Goal: Information Seeking & Learning: Learn about a topic

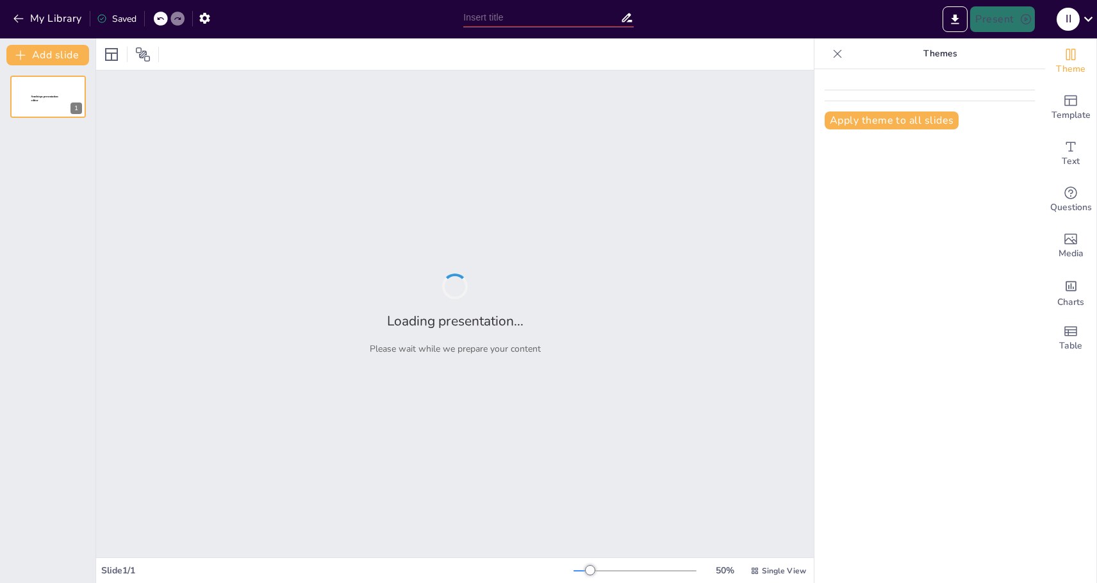
type input "Optimizing Forest Composition: Silvicultural Interventions for Sustainable Hard…"
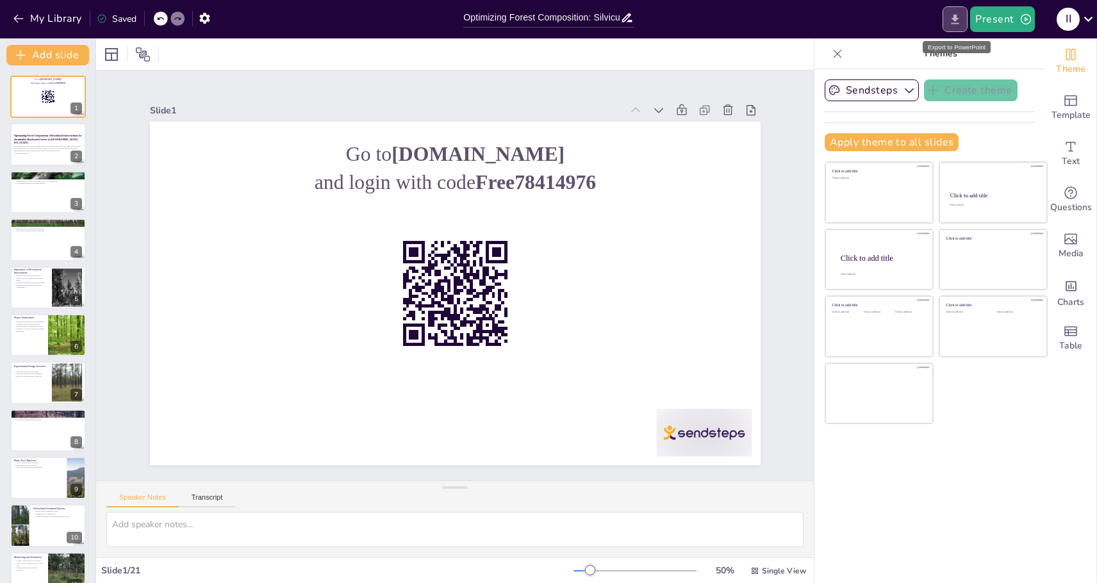
click at [955, 22] on icon "Export to PowerPoint" at bounding box center [955, 19] width 13 height 13
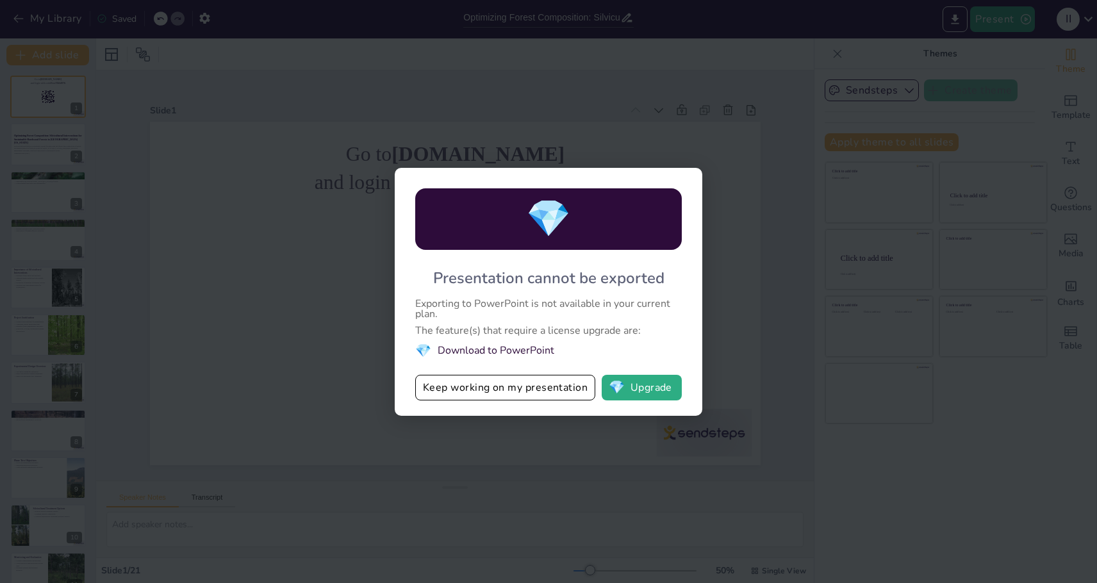
click at [519, 351] on li "💎 Download to PowerPoint" at bounding box center [548, 350] width 267 height 17
click at [491, 351] on li "💎 Download to PowerPoint" at bounding box center [548, 350] width 267 height 17
click at [522, 393] on button "Keep working on my presentation" at bounding box center [505, 388] width 180 height 26
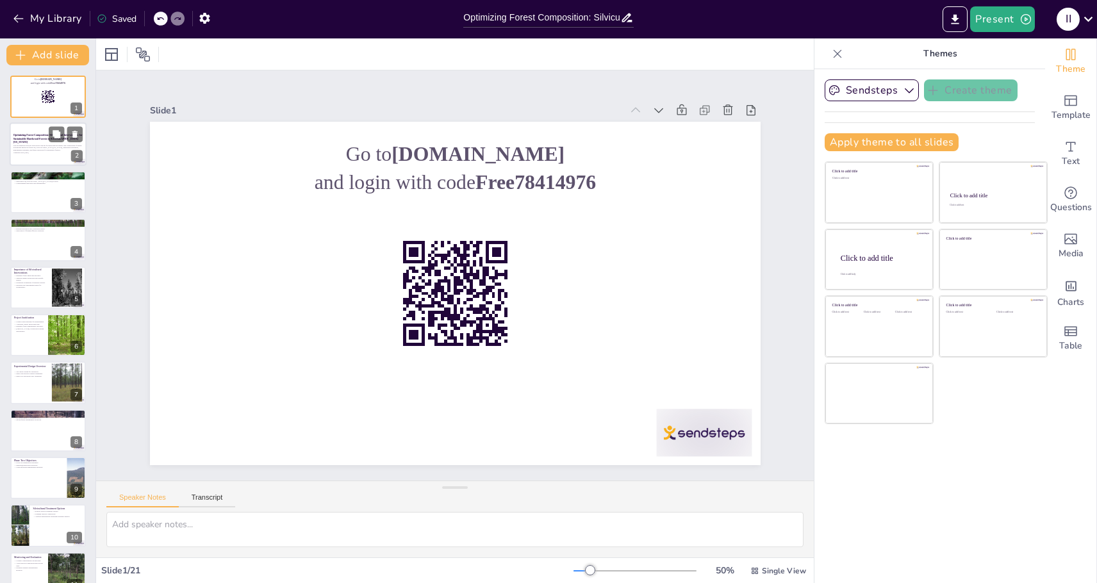
click at [46, 144] on p "This presentation explores silvicultural options for improving the quality and …" at bounding box center [47, 147] width 69 height 7
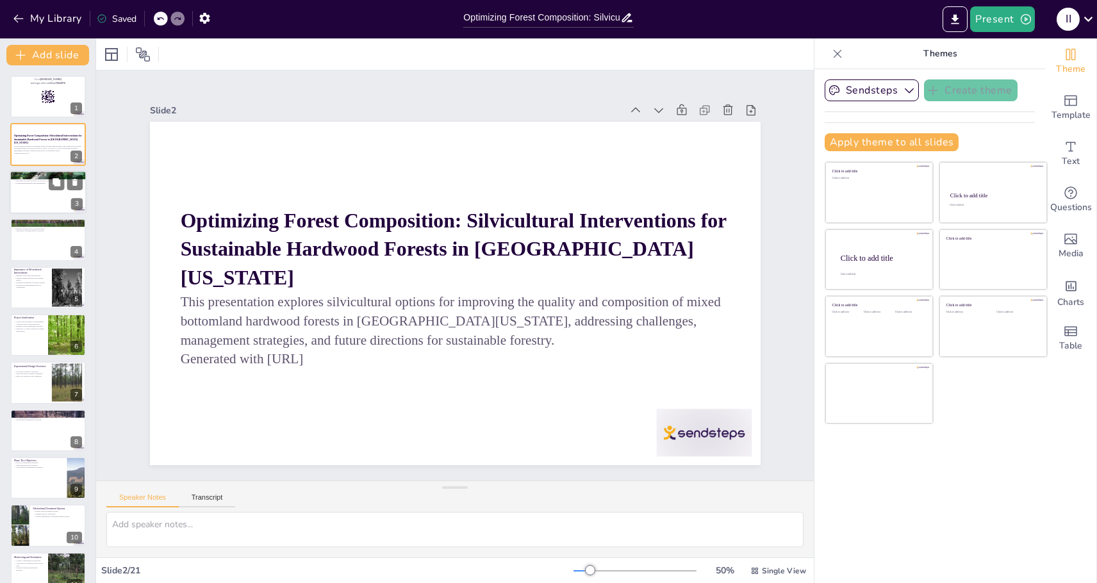
checkbox input "true"
click at [47, 203] on div at bounding box center [48, 193] width 77 height 44
type textarea "Silviculture is essential for managing forests sustainably, addressing various …"
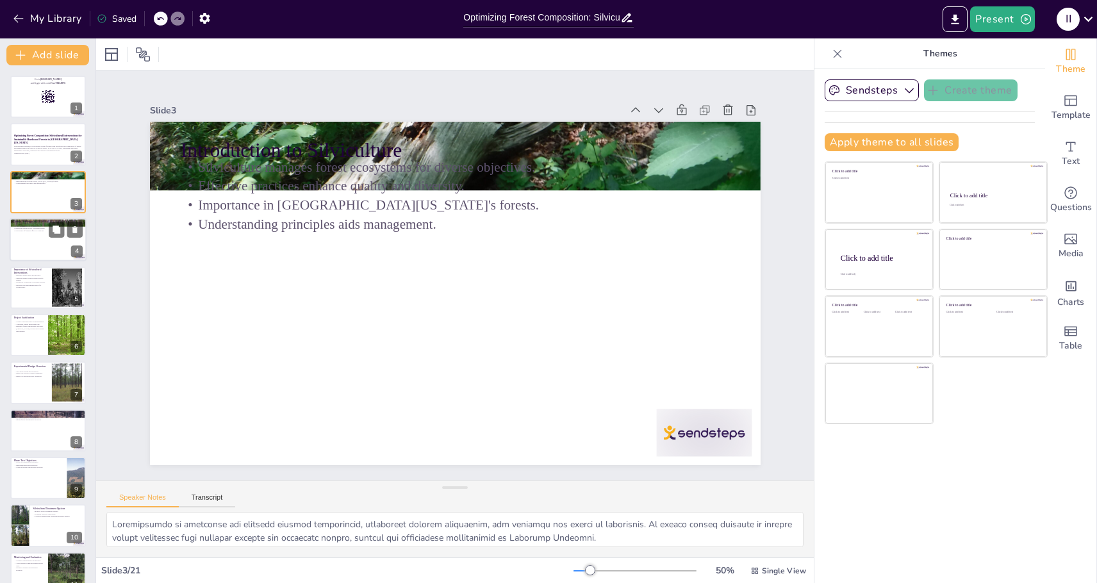
checkbox input "true"
click at [33, 238] on div at bounding box center [48, 240] width 77 height 44
type textarea "The uncertainty surrounding silvicultural practices creates significant challen…"
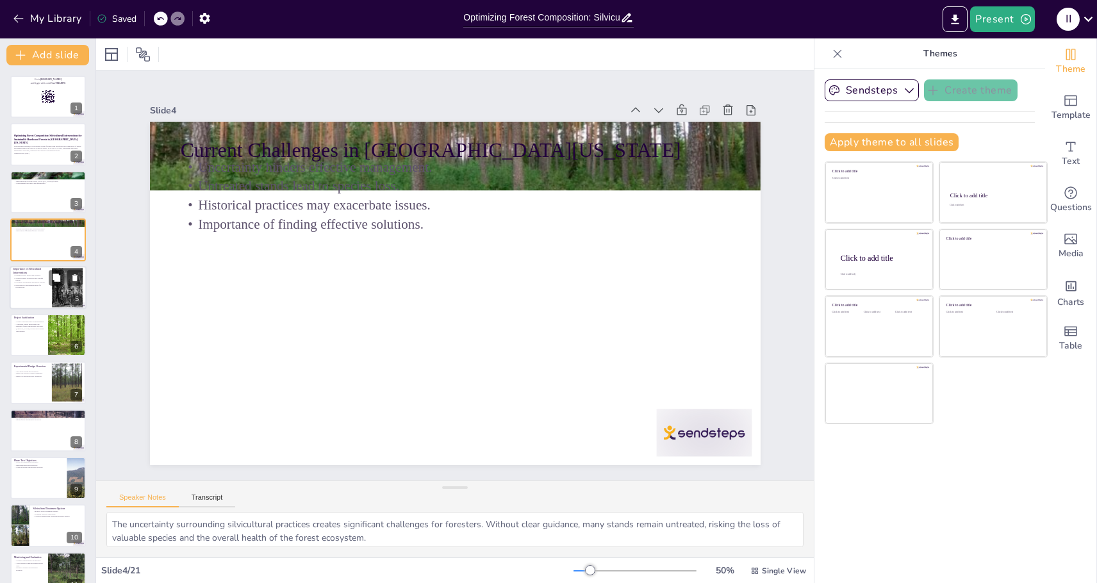
checkbox input "true"
click at [38, 285] on p "Integrates into management plans for sustainability." at bounding box center [30, 286] width 35 height 4
type textarea "Silvicultural interventions play a critical role in enhancing the overall healt…"
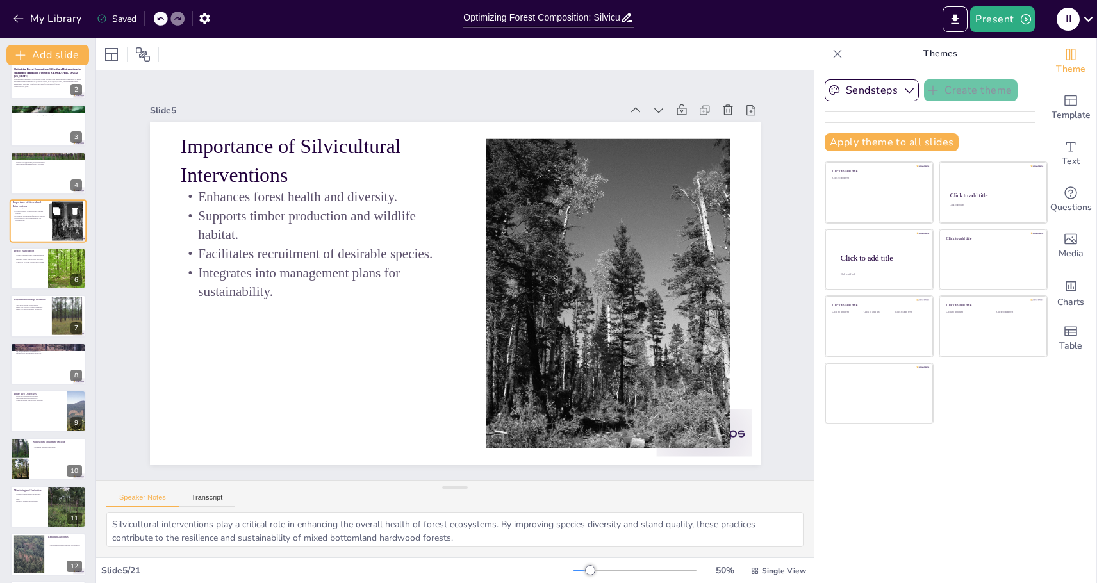
scroll to position [77, 0]
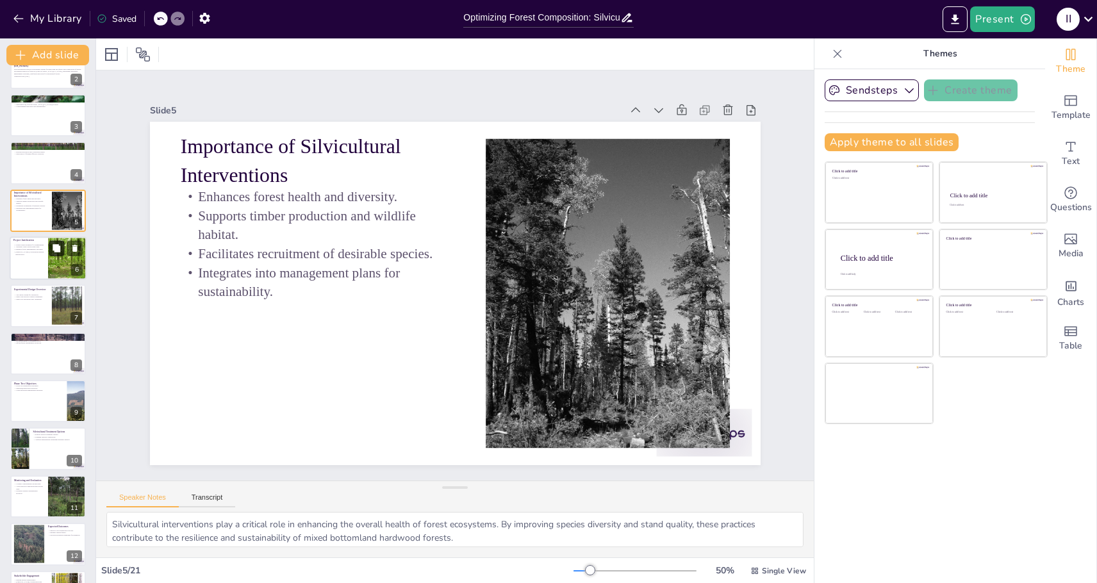
checkbox input "true"
click at [62, 241] on button at bounding box center [56, 247] width 15 height 15
type textarea "Providing science-based guidance is fundamental for effective forest management…"
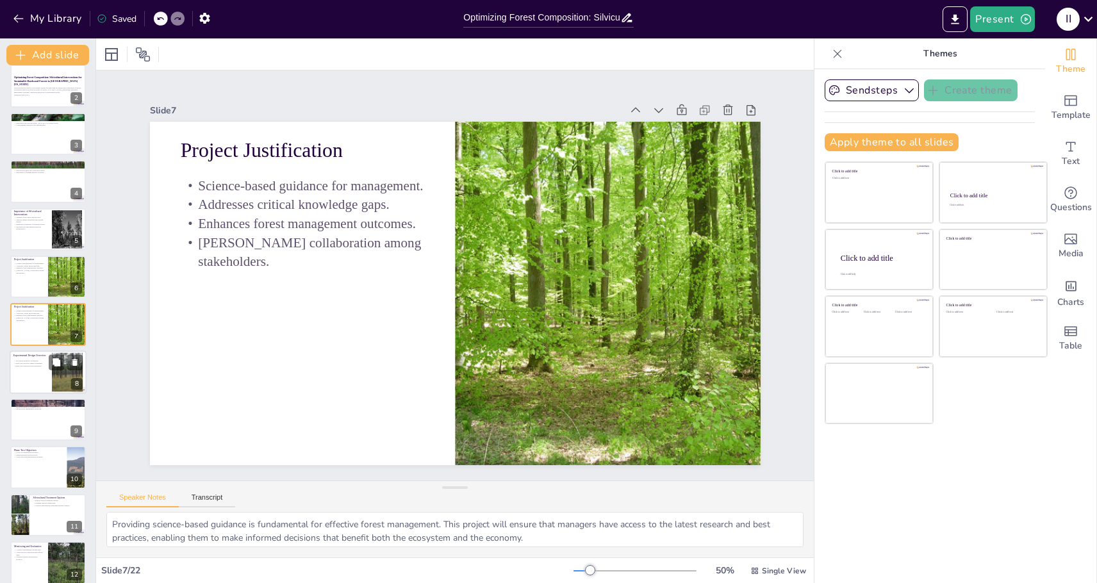
checkbox input "true"
click at [33, 370] on div at bounding box center [48, 373] width 77 height 44
type textarea "The two-phase experimental design is a structured approach that allows for comp…"
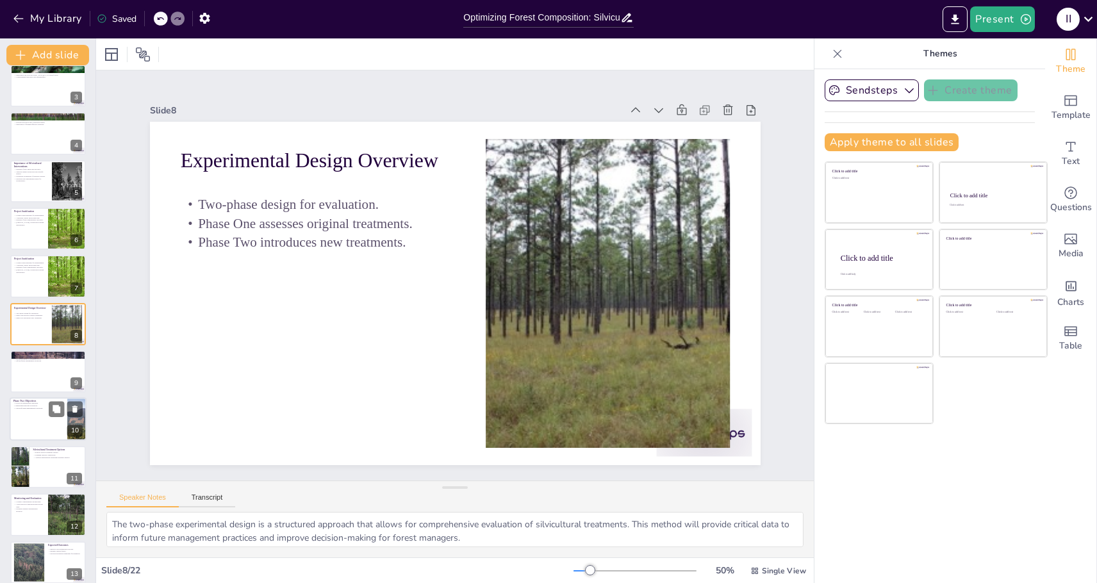
checkbox input "true"
click at [45, 431] on div at bounding box center [48, 420] width 77 height 44
type textarea "Focusing on regeneration responses is essential for understanding how new silvi…"
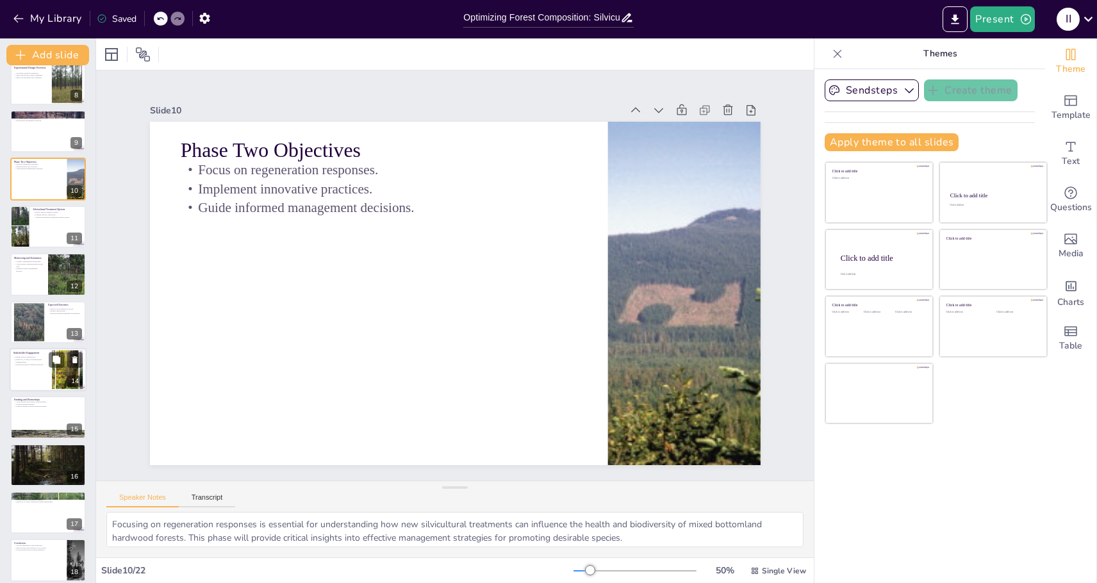
checkbox input "true"
click at [53, 372] on div at bounding box center [67, 370] width 70 height 39
type textarea "Engaging diverse stakeholders is vital for the success of the project. By invol…"
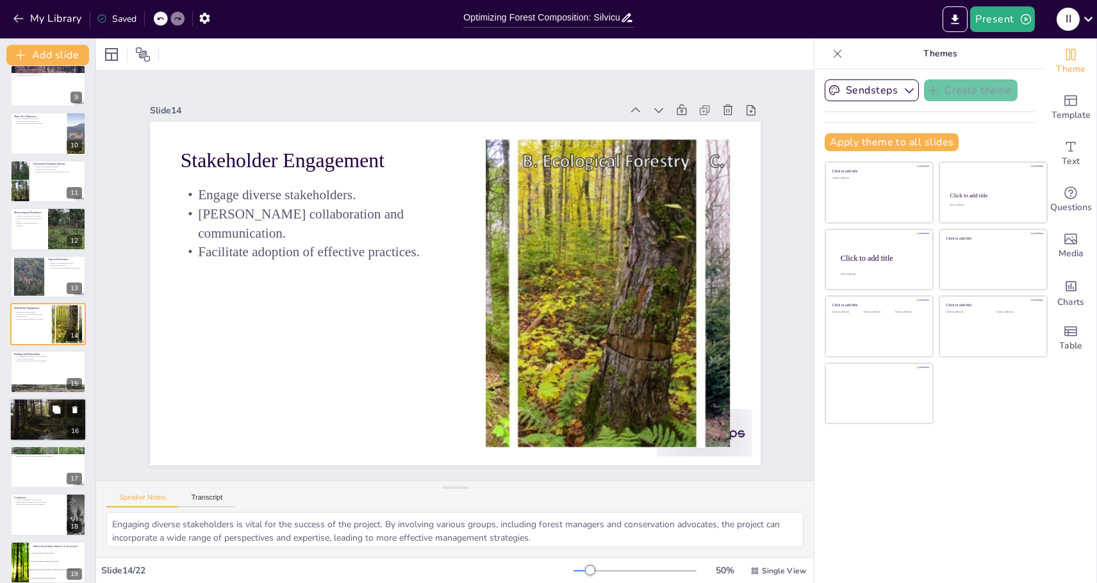
checkbox input "true"
click at [40, 417] on div at bounding box center [48, 419] width 77 height 115
type textarea "Logistical complexities can pose significant challenges when implementing new s…"
checkbox input "true"
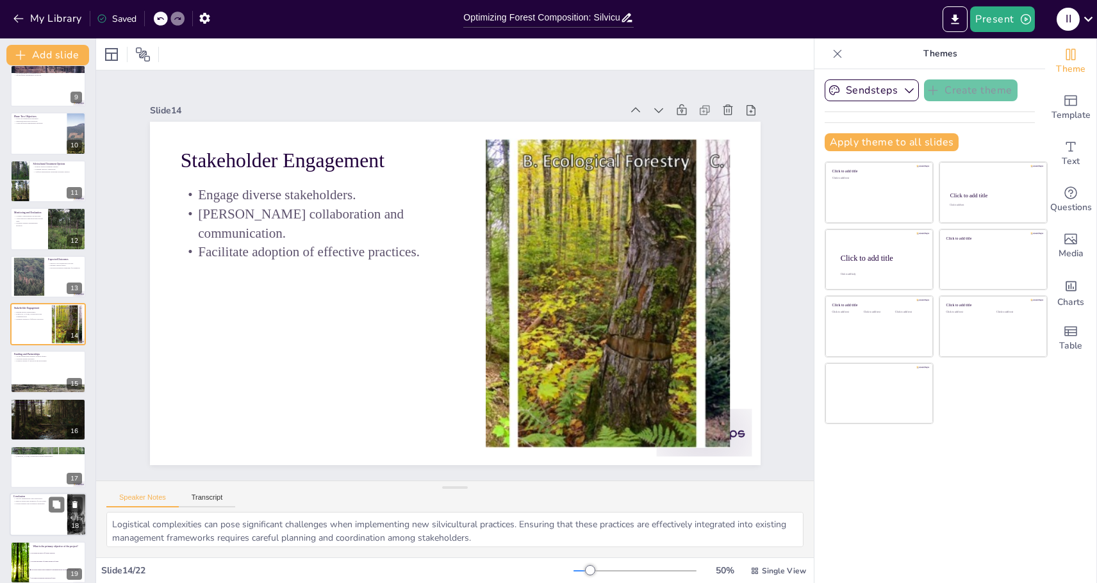
scroll to position [488, 0]
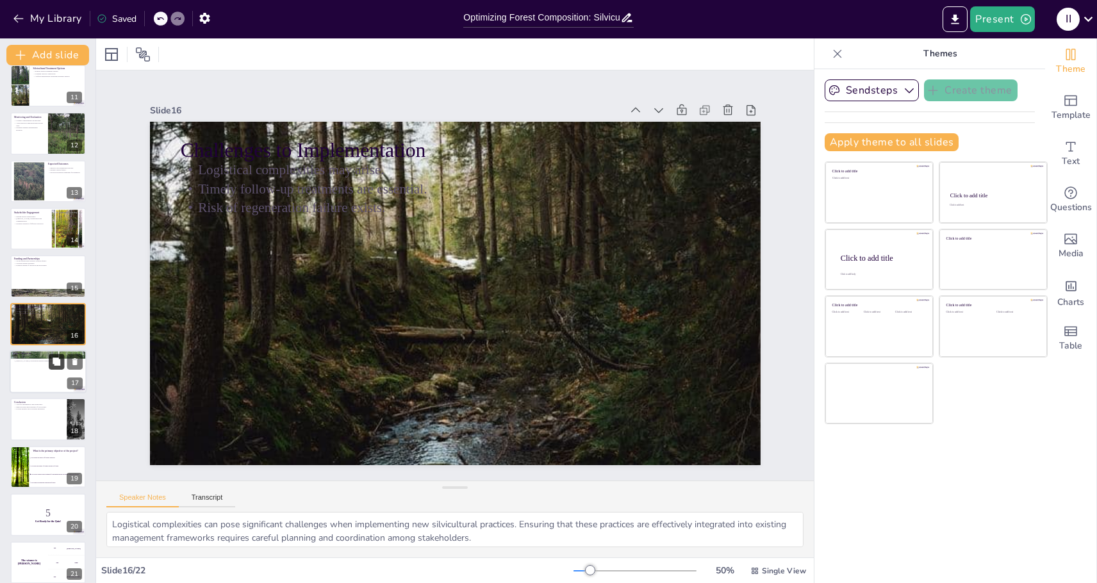
checkbox input "true"
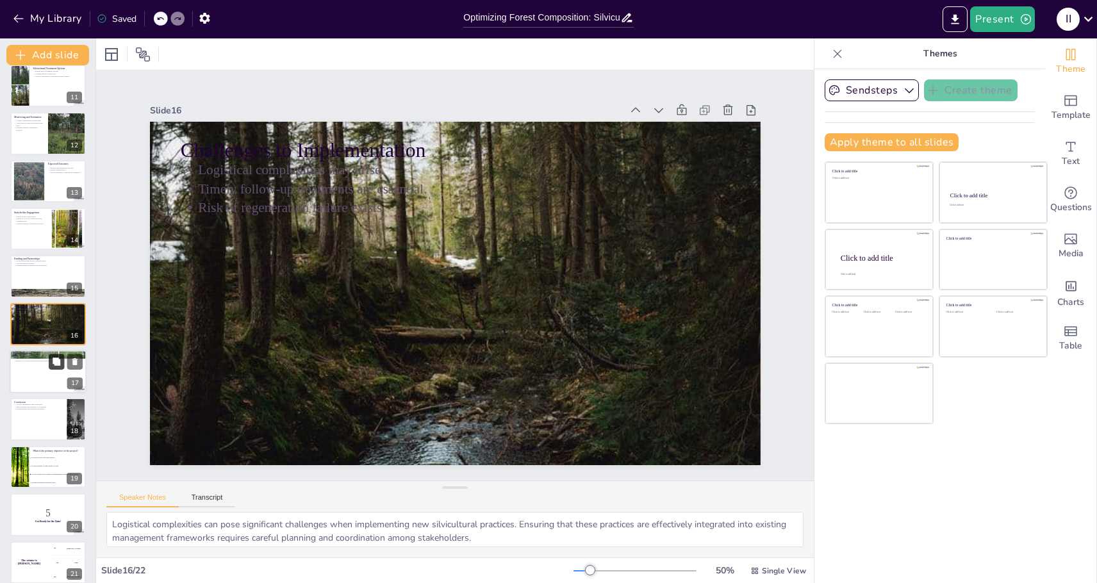
checkbox input "true"
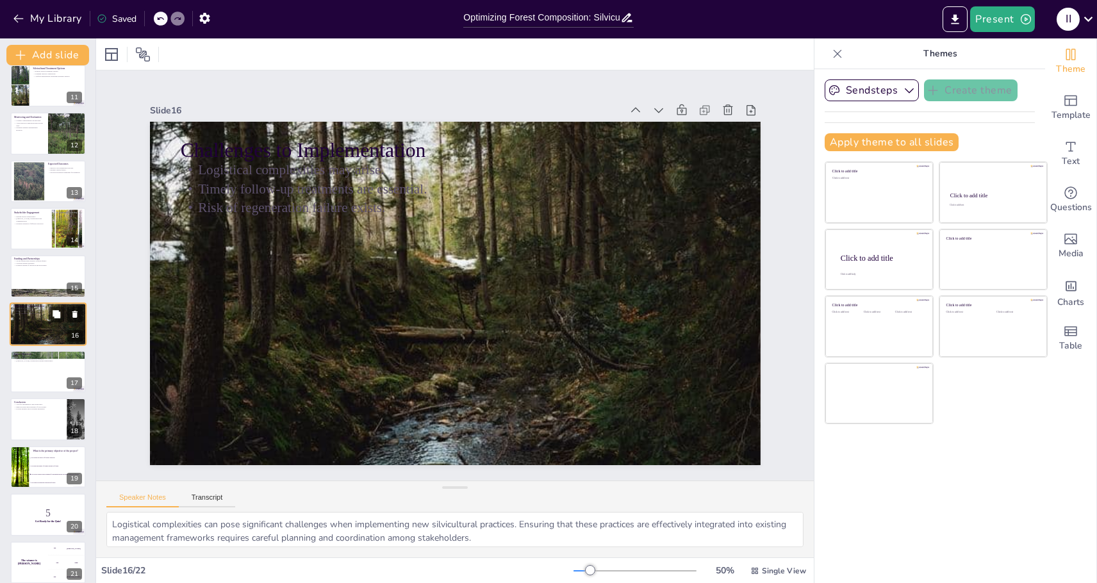
checkbox input "true"
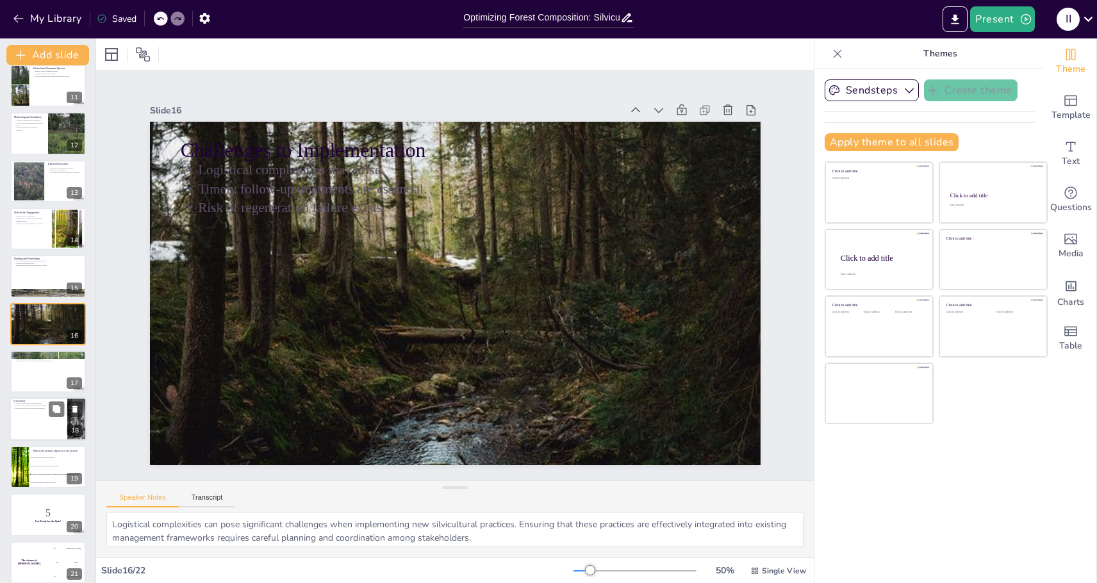
checkbox input "true"
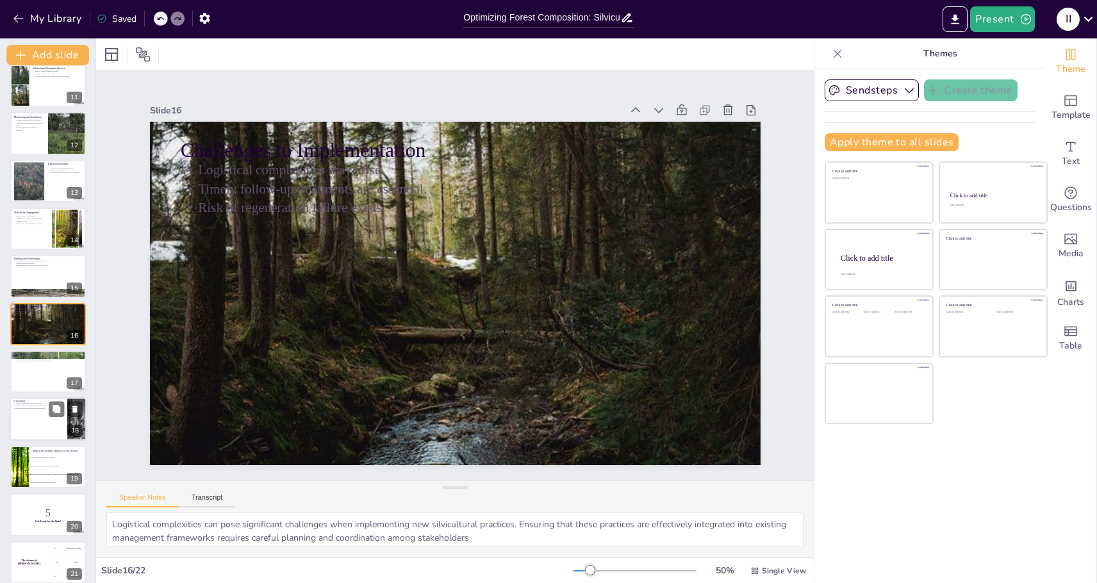
checkbox input "true"
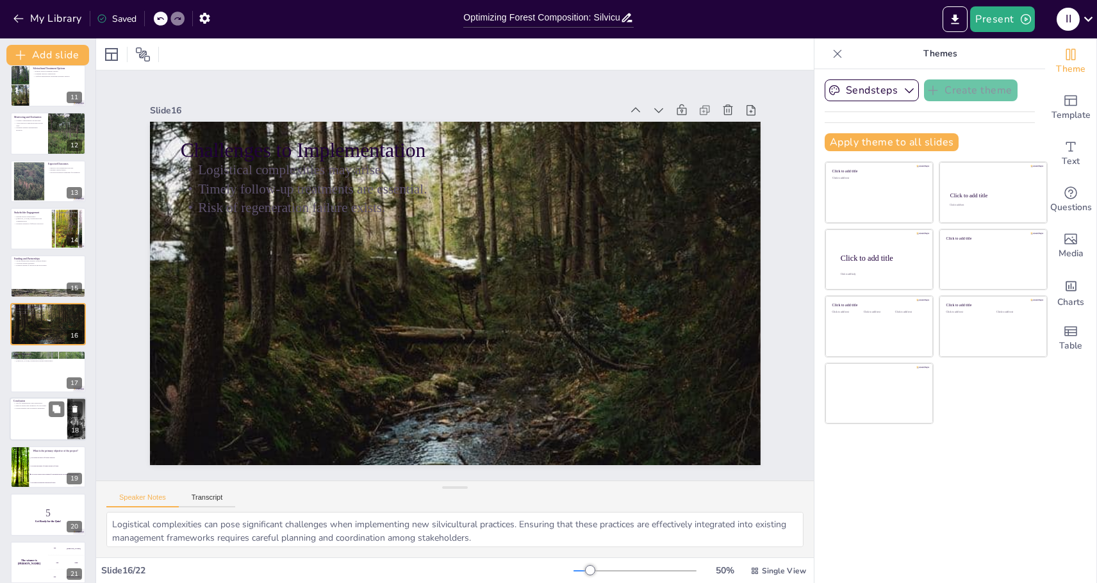
checkbox input "true"
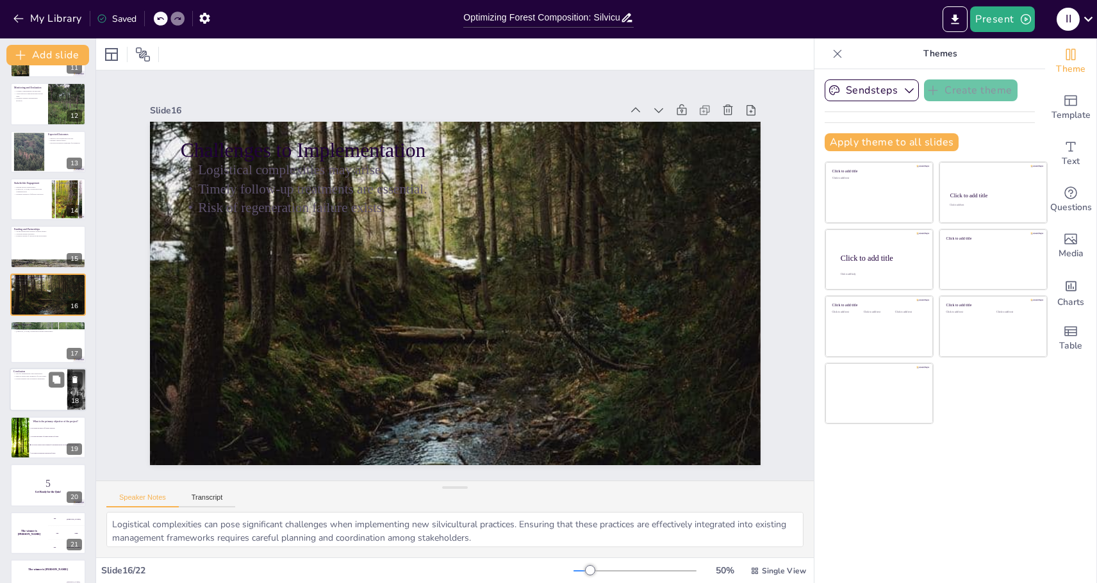
scroll to position [546, 0]
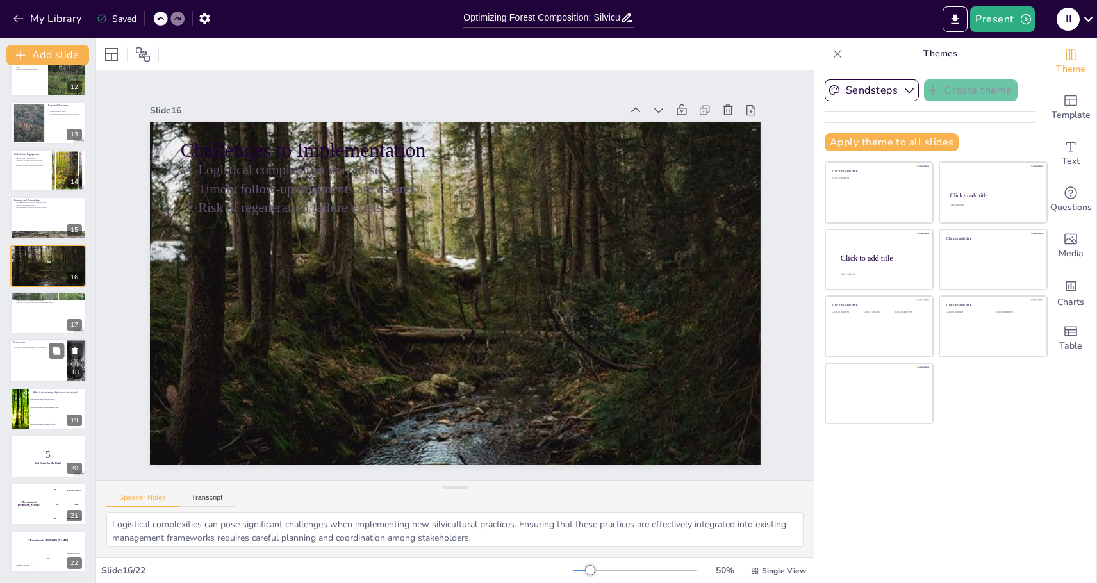
checkbox input "true"
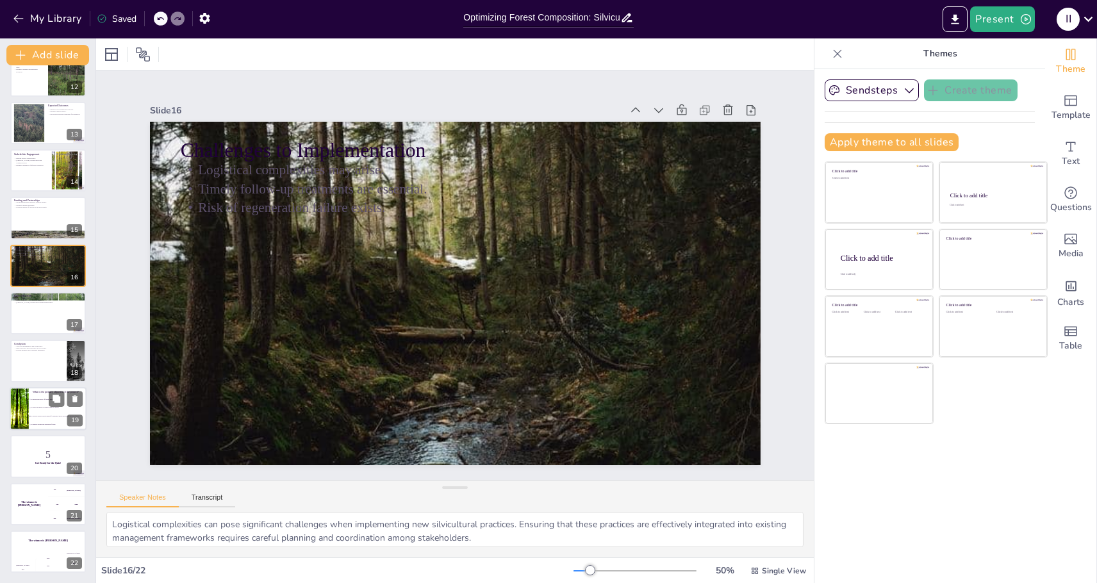
checkbox input "true"
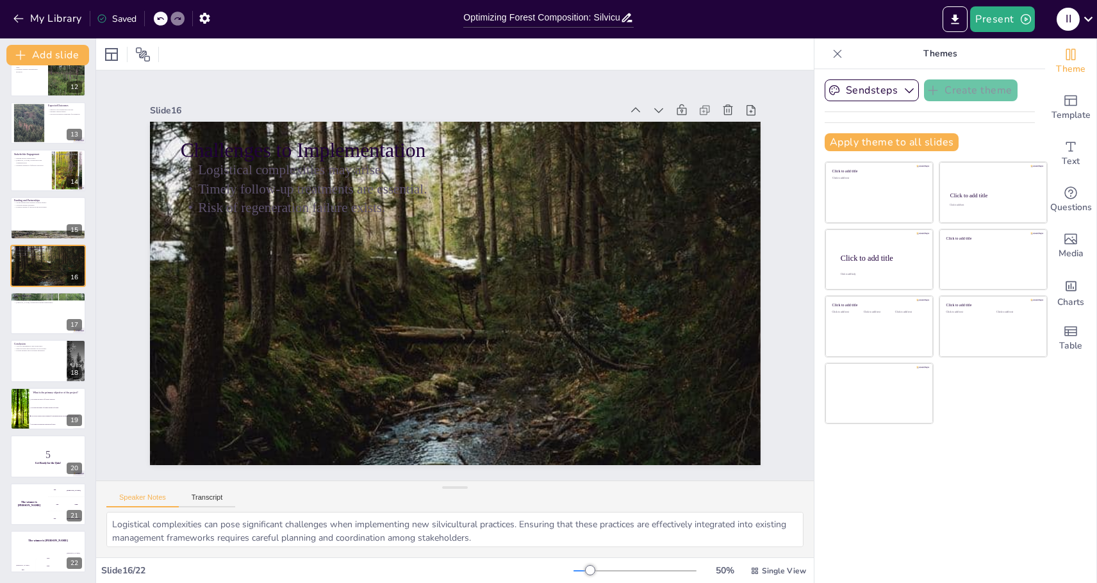
checkbox input "true"
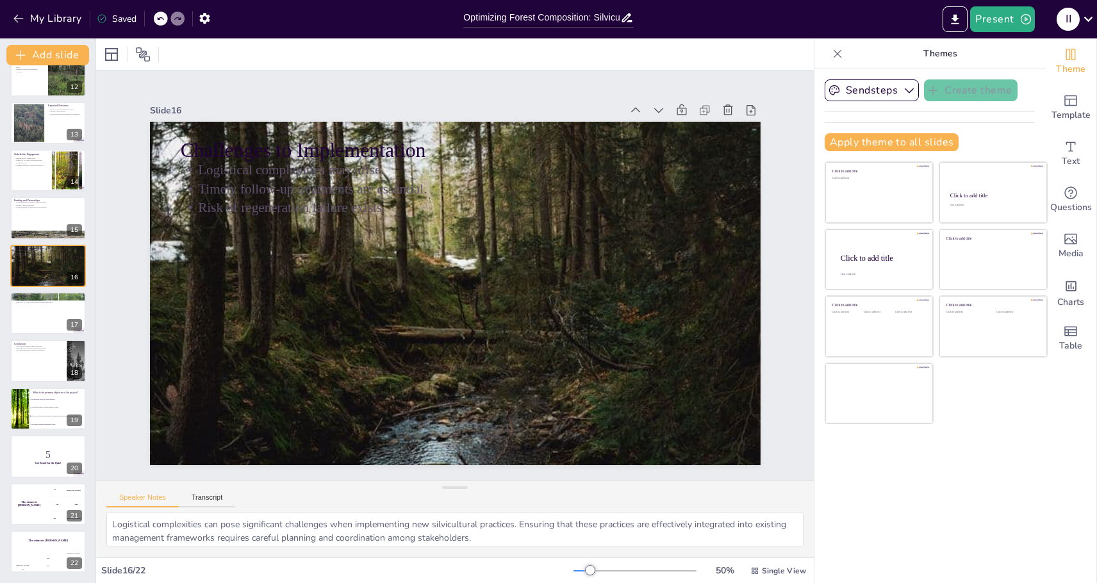
checkbox input "true"
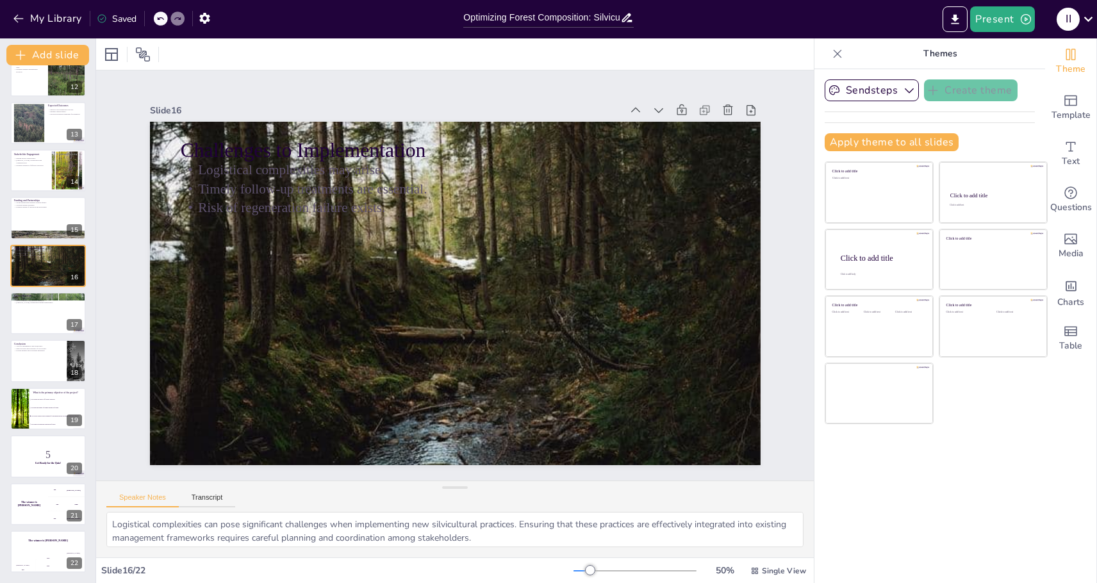
checkbox input "true"
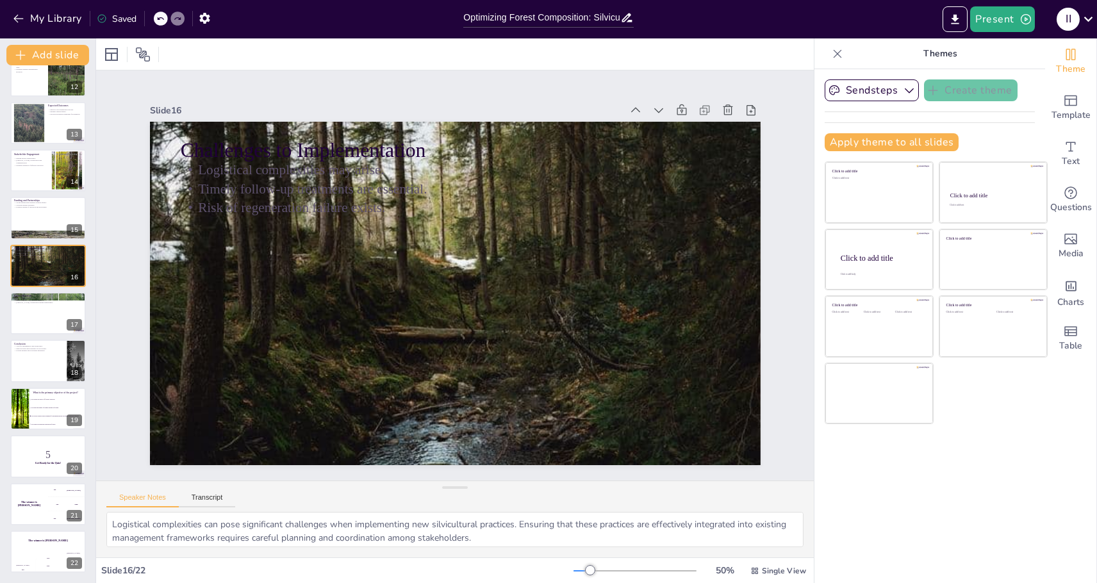
checkbox input "true"
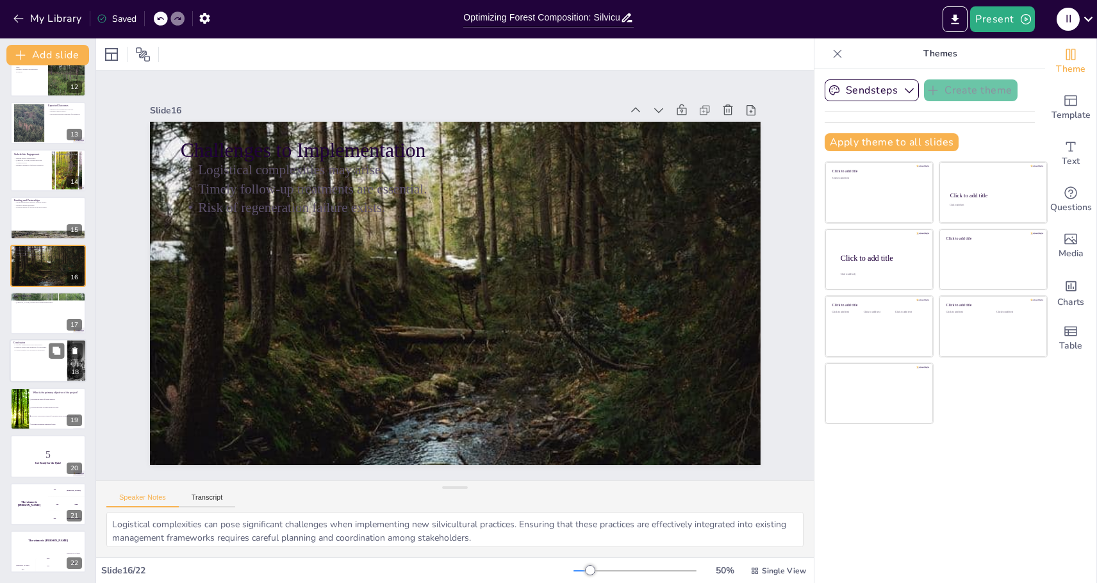
click at [42, 365] on div at bounding box center [48, 362] width 77 height 44
type textarea "Silvicultural interventions are crucial for promoting sustainability and biodiv…"
checkbox input "true"
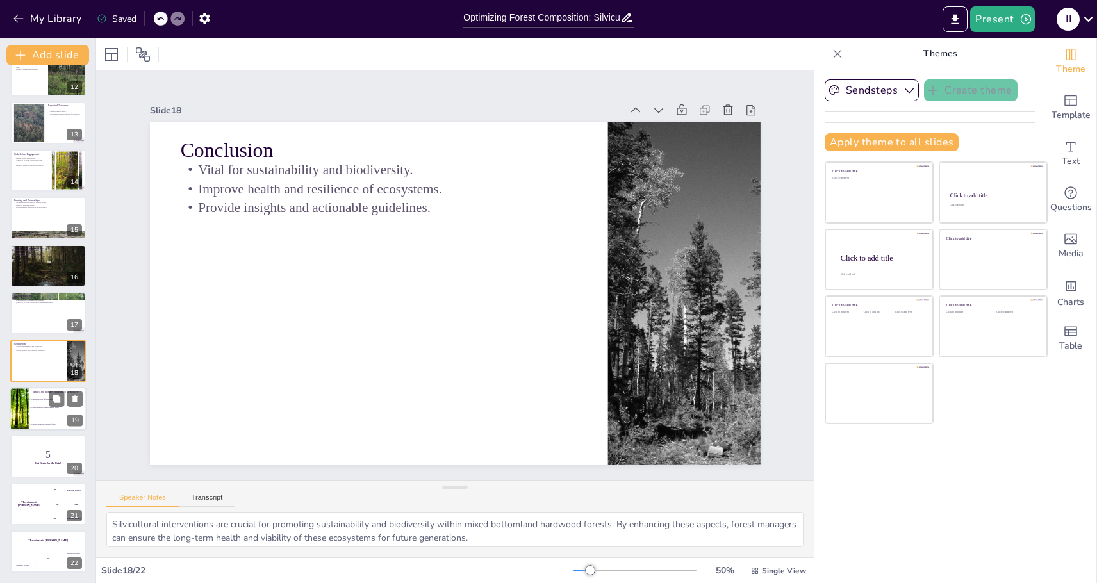
checkbox input "true"
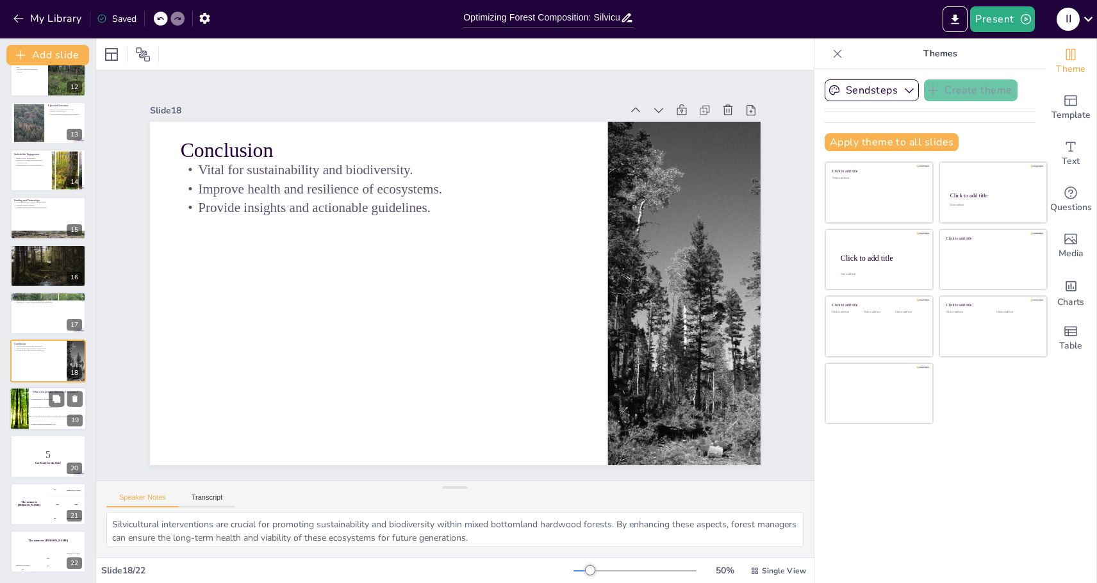
checkbox input "true"
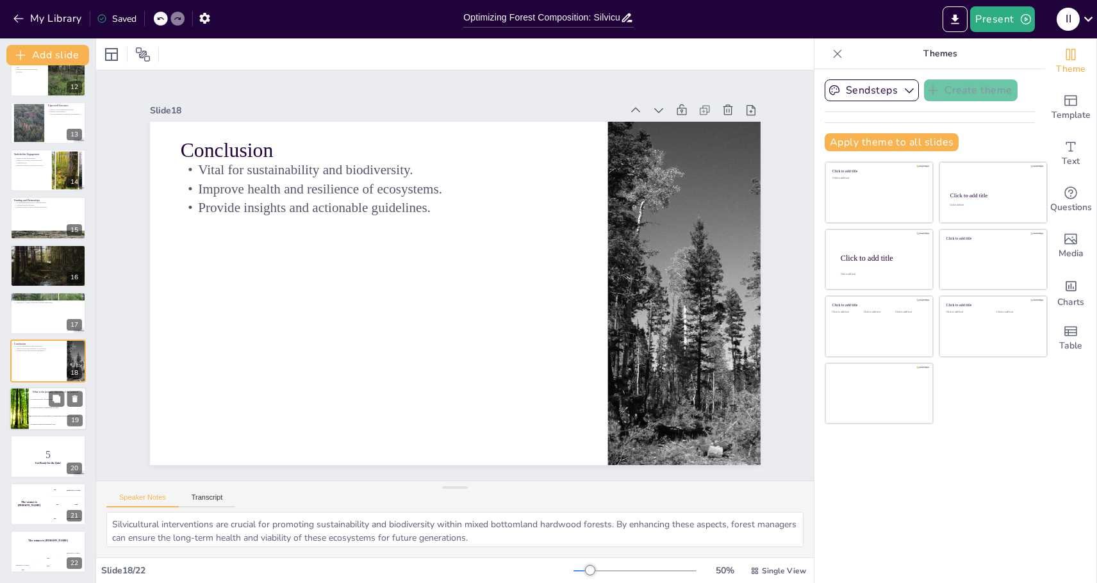
checkbox input "true"
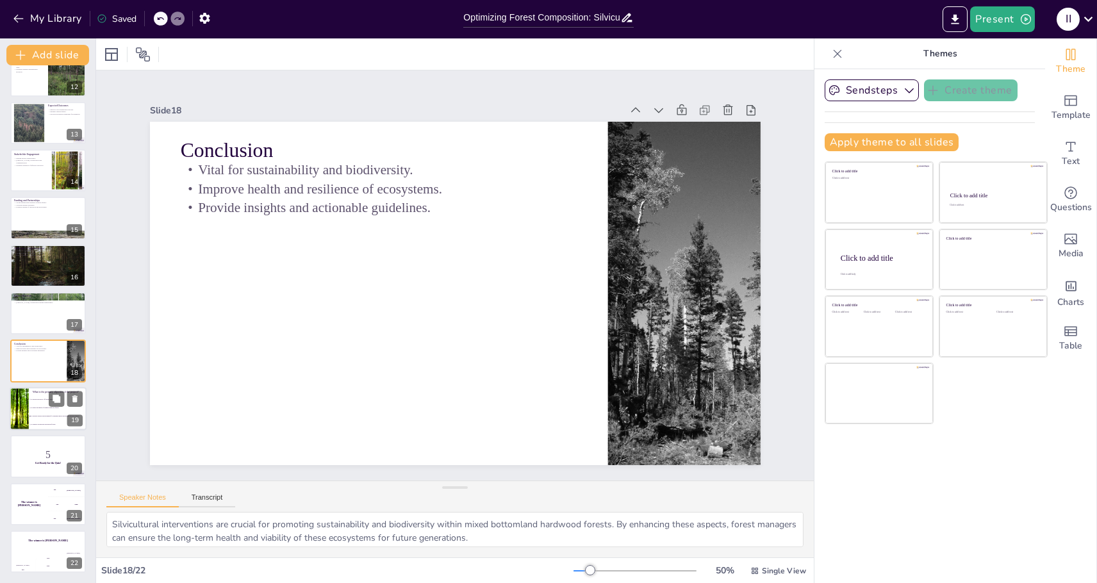
checkbox input "true"
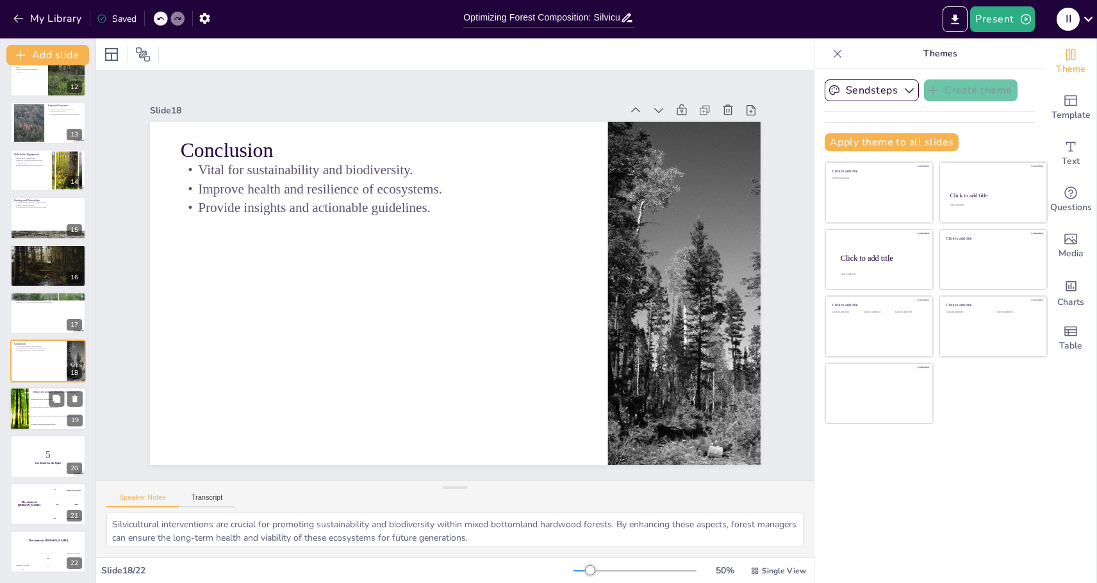
checkbox input "true"
click at [38, 416] on span "To provide science-based guidance for managing mixed bottomland hardwood forest…" at bounding box center [58, 416] width 55 height 2
type textarea "The correct answer is option 3: To provide science-based guidance for managing …"
checkbox input "true"
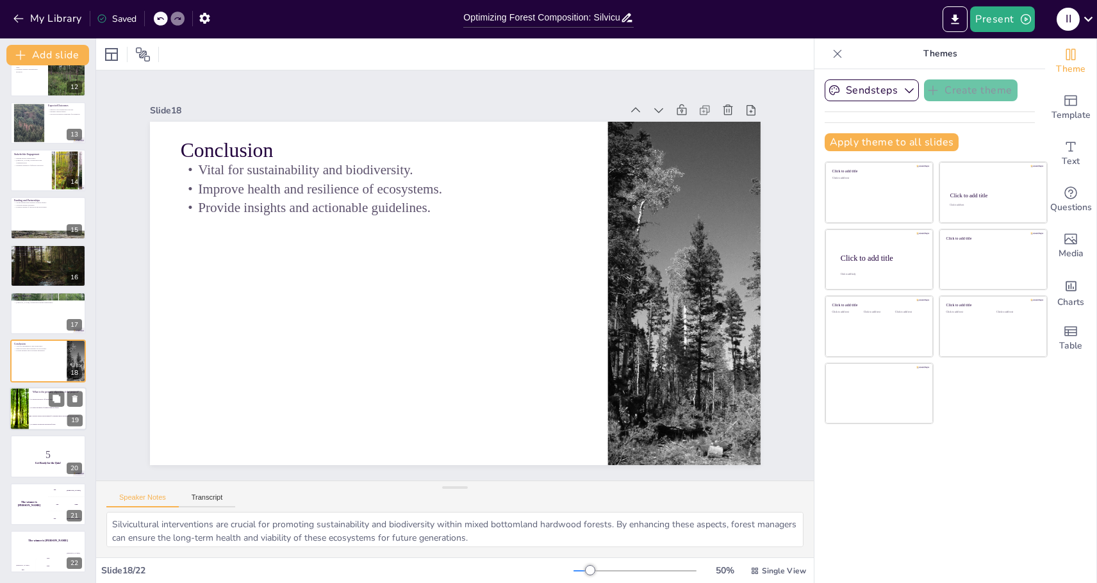
checkbox input "true"
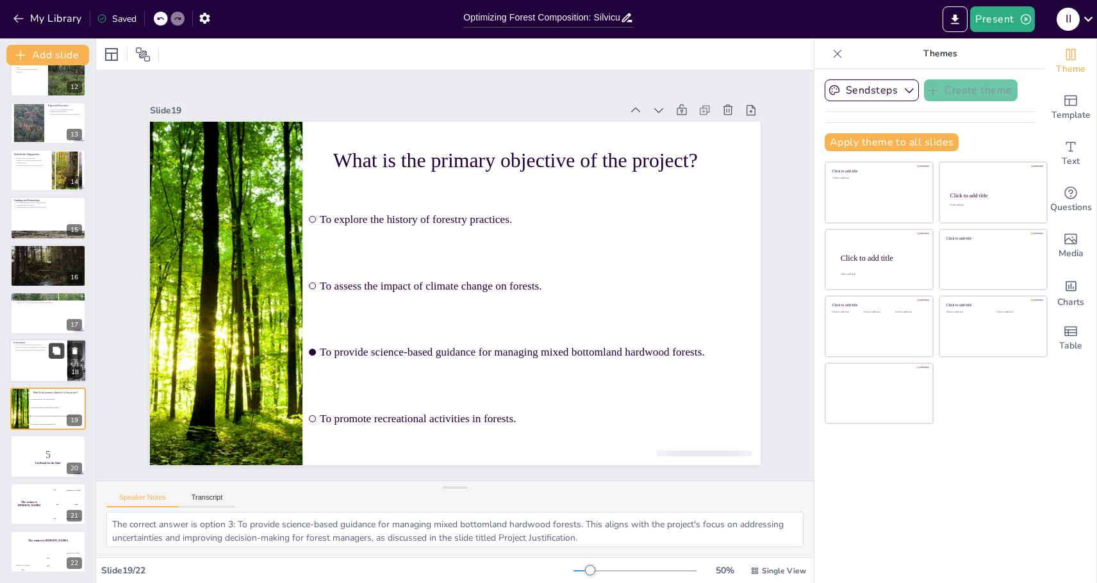
checkbox input "true"
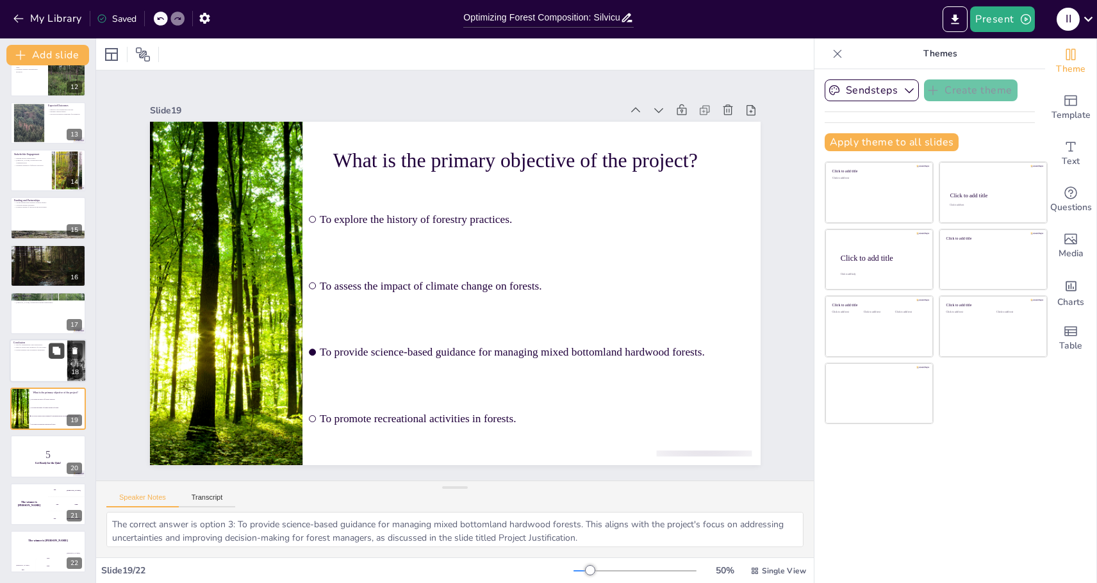
checkbox input "true"
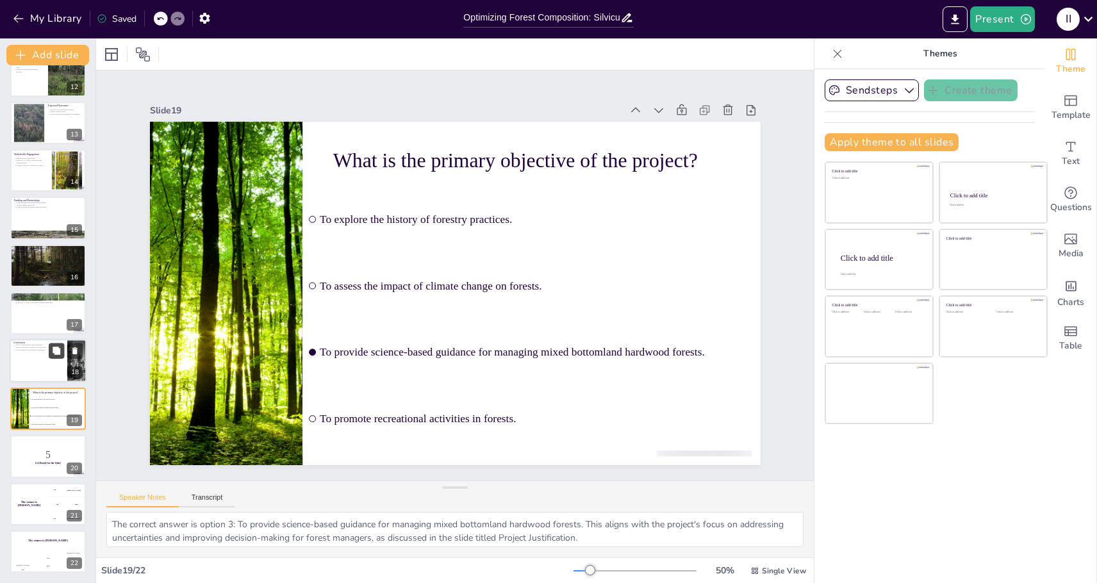
checkbox input "true"
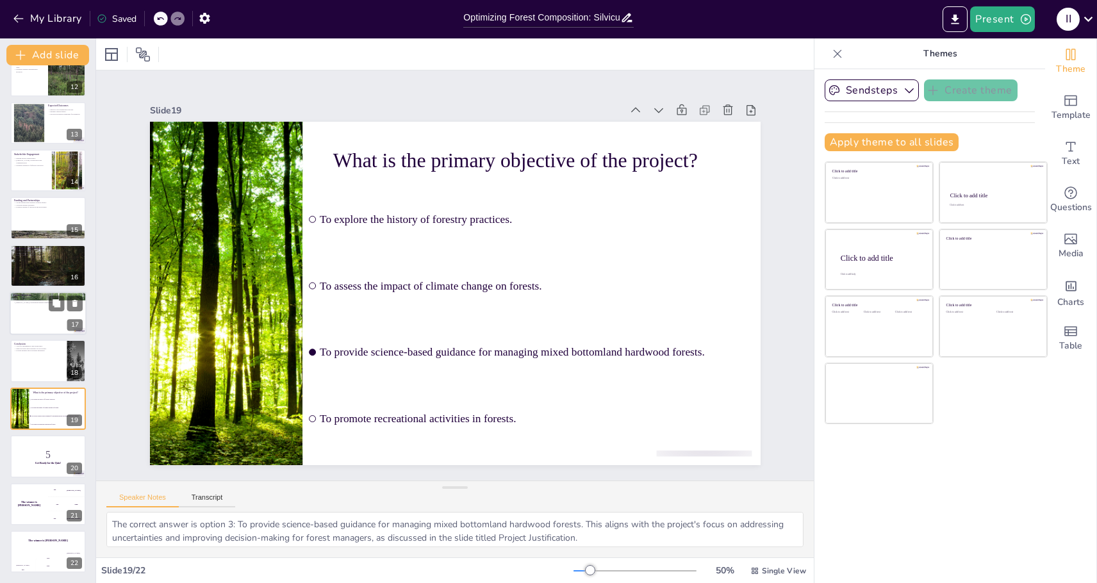
checkbox input "true"
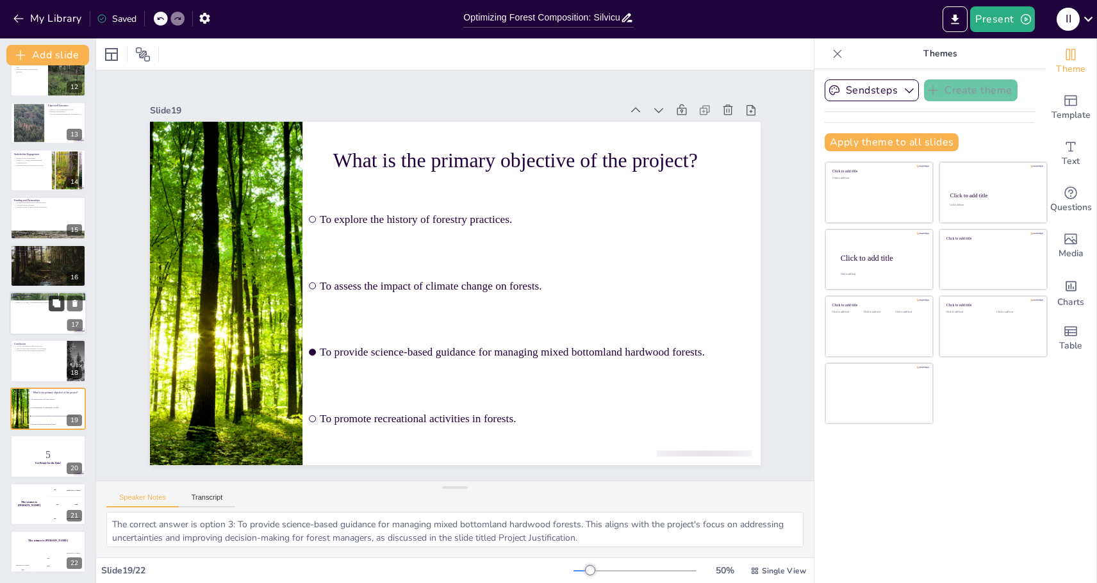
checkbox input "true"
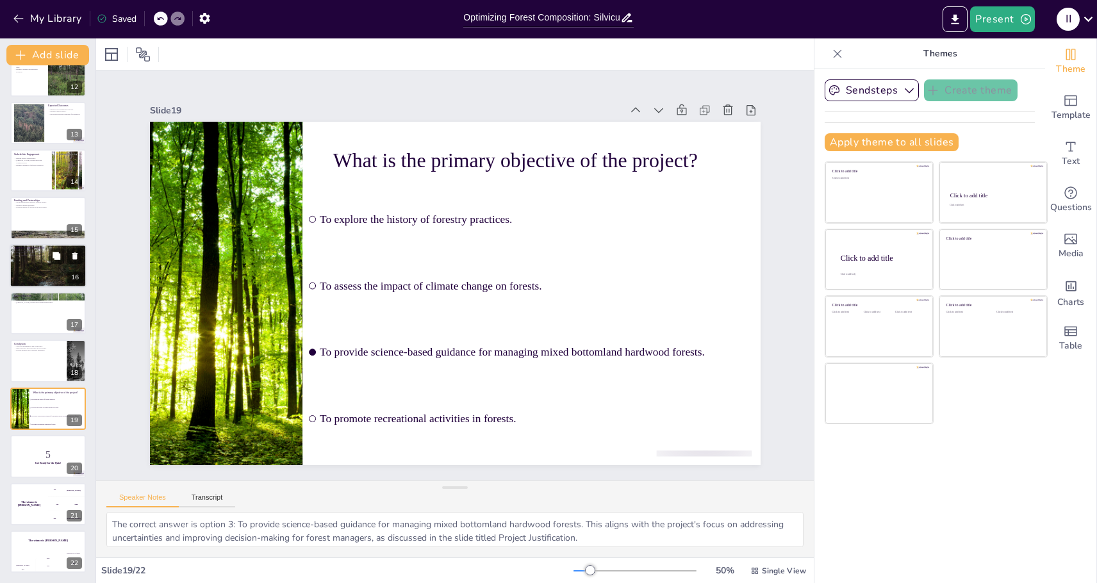
checkbox input "true"
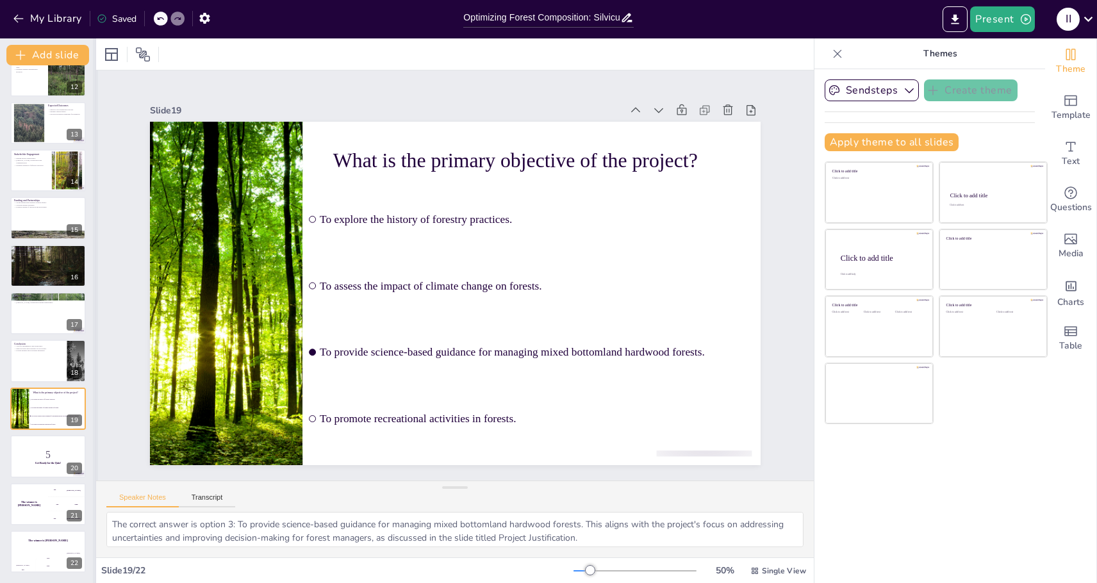
checkbox input "true"
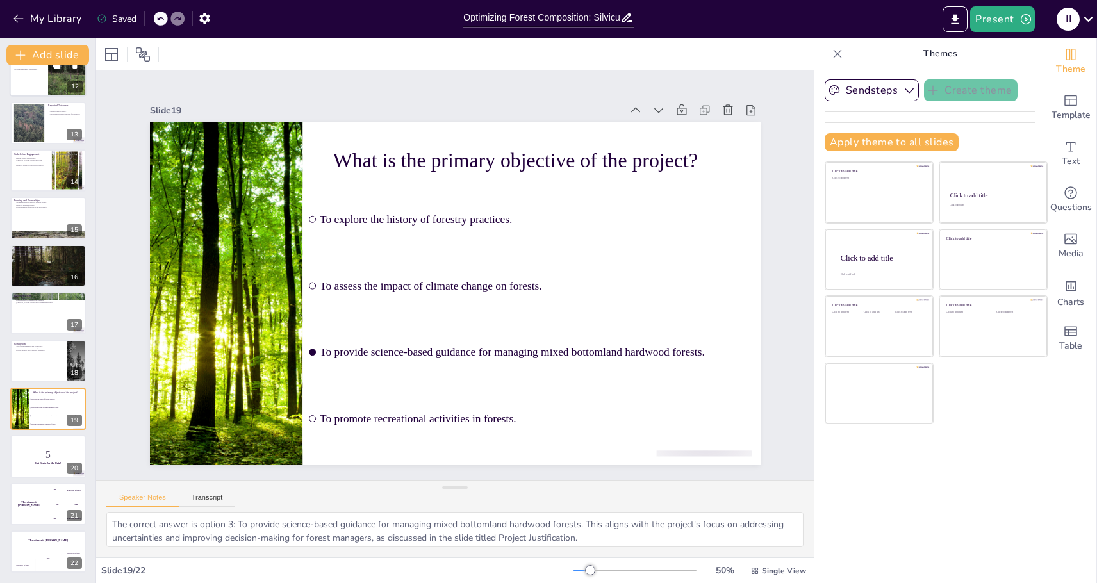
checkbox input "true"
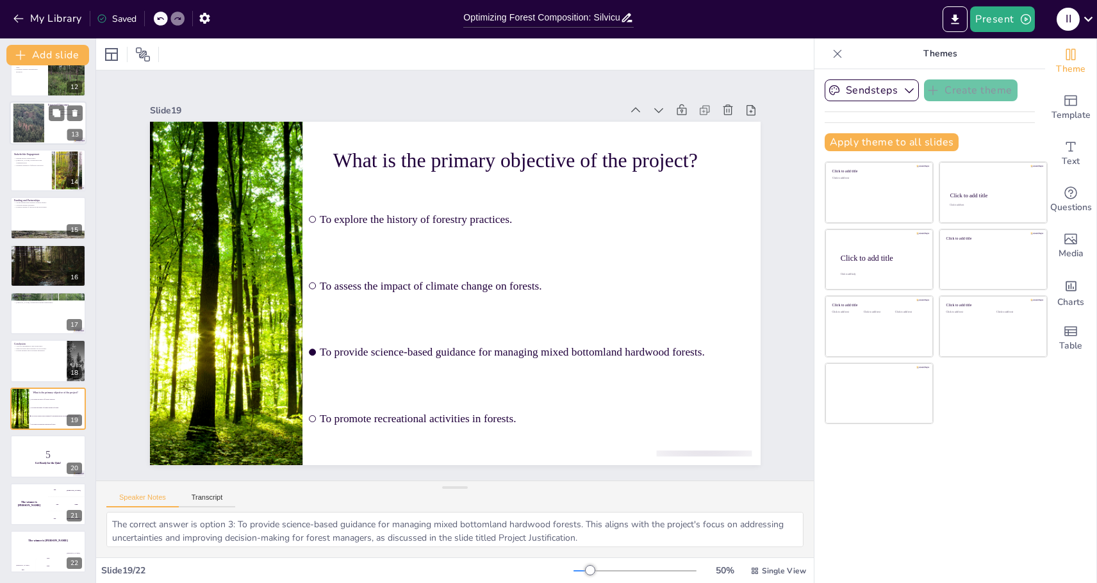
checkbox input "true"
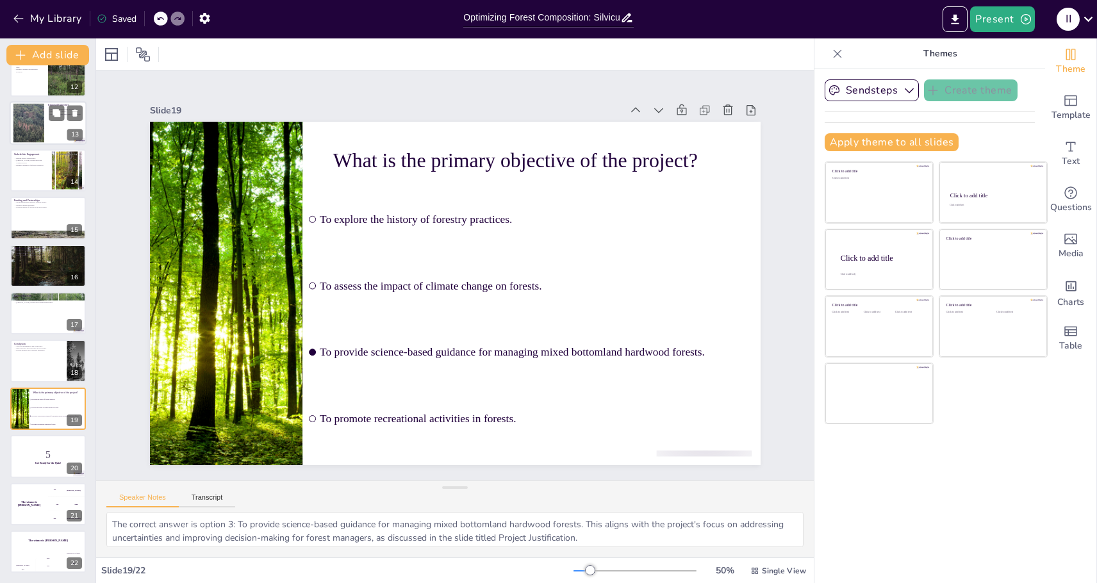
checkbox input "true"
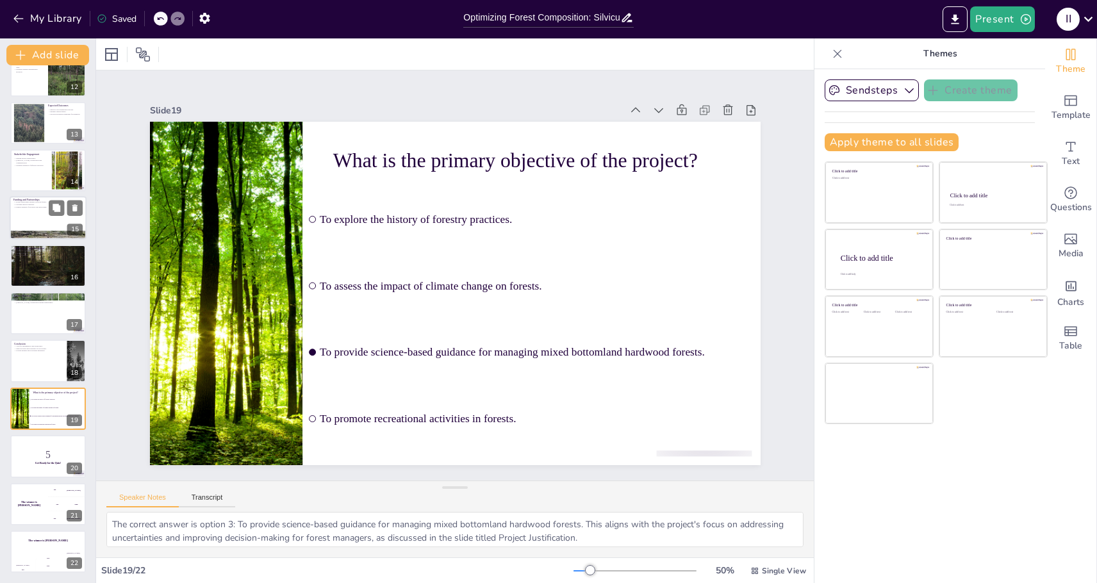
checkbox input "true"
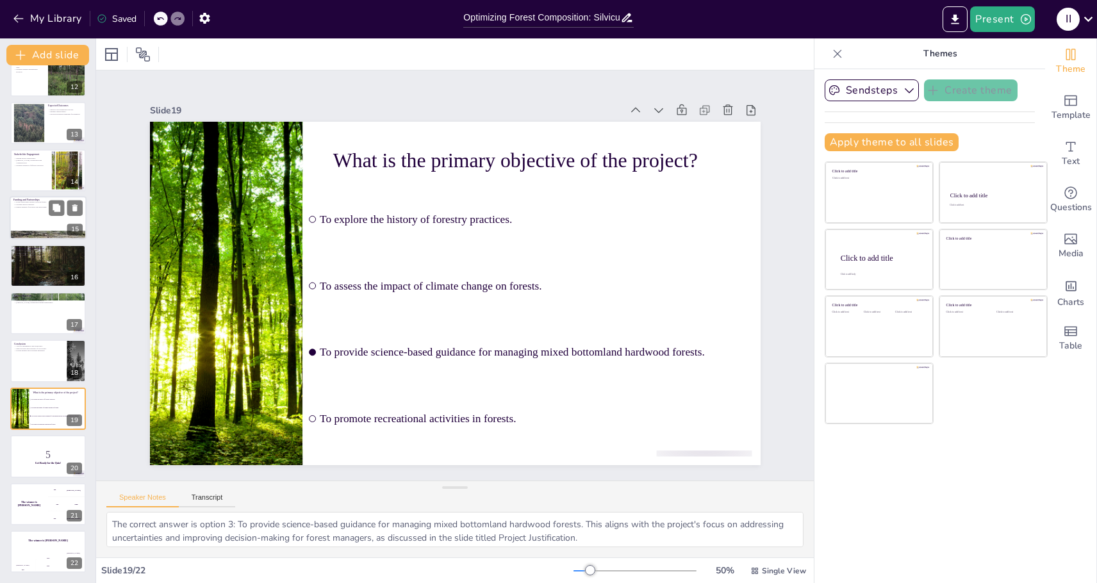
checkbox input "true"
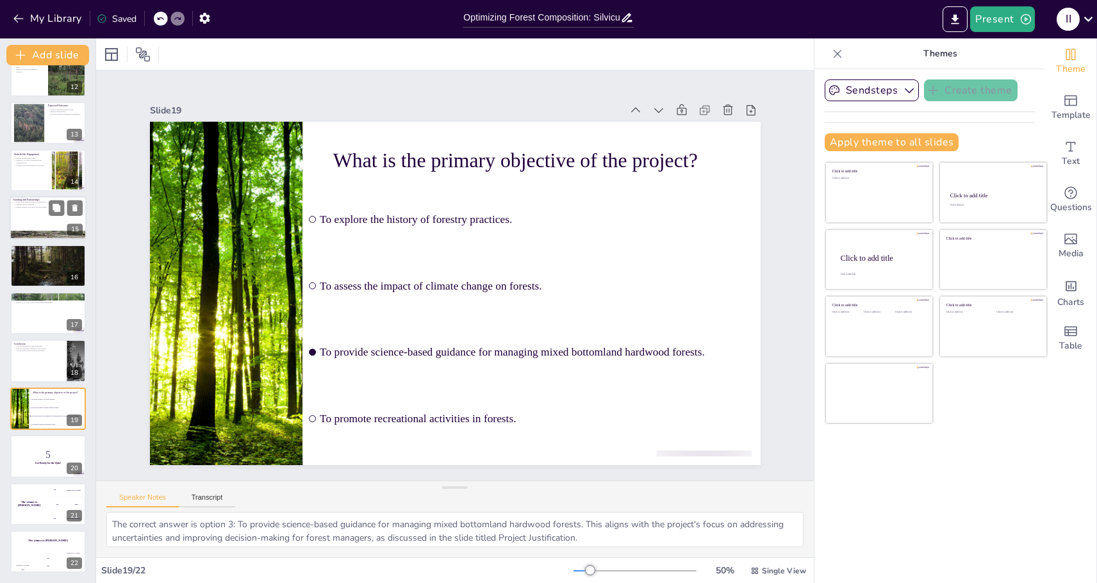
checkbox input "true"
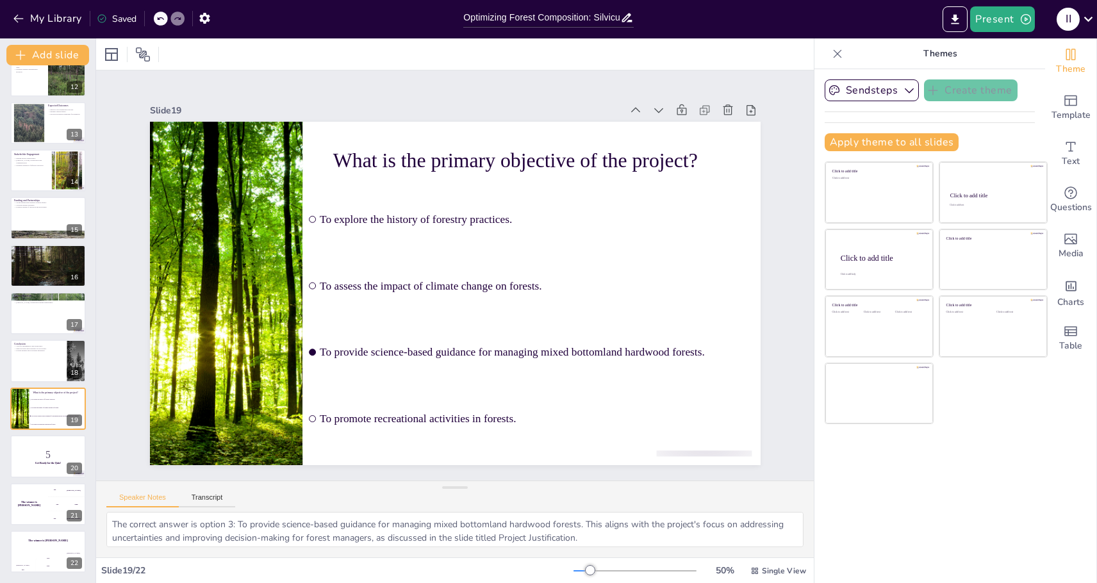
checkbox input "true"
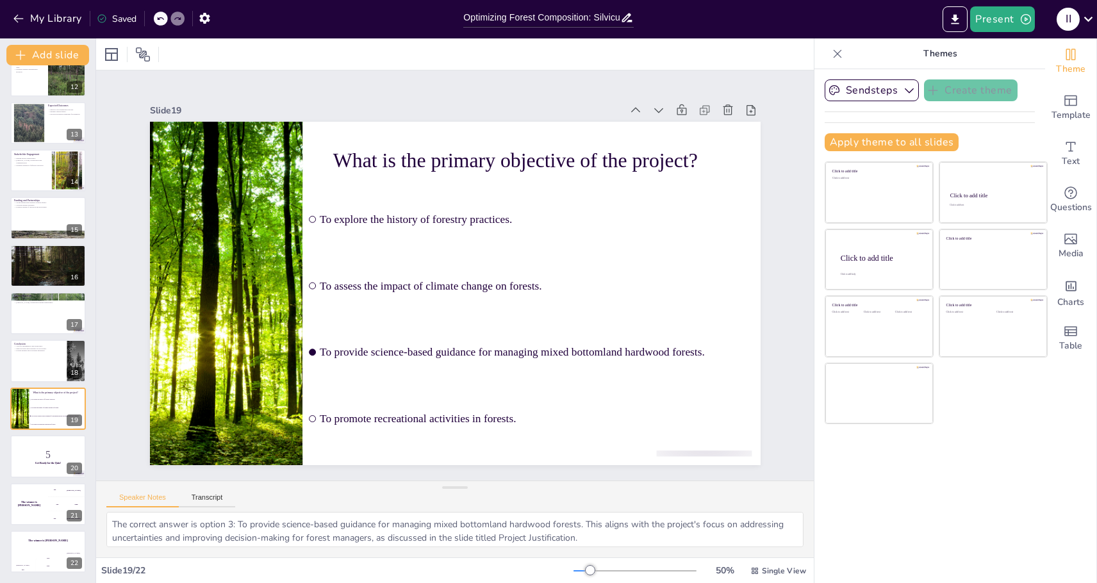
checkbox input "true"
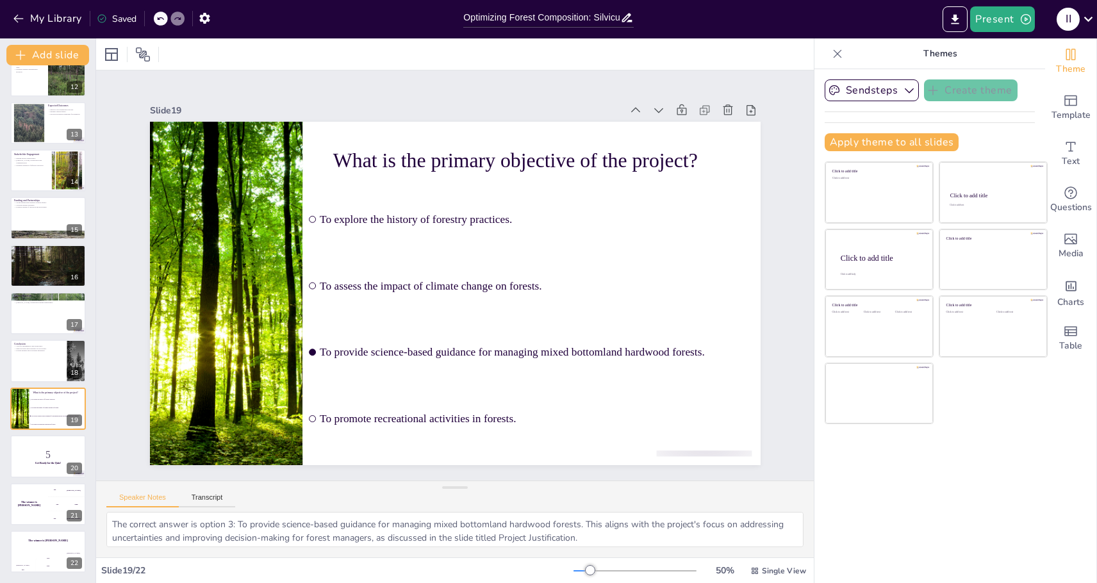
checkbox input "true"
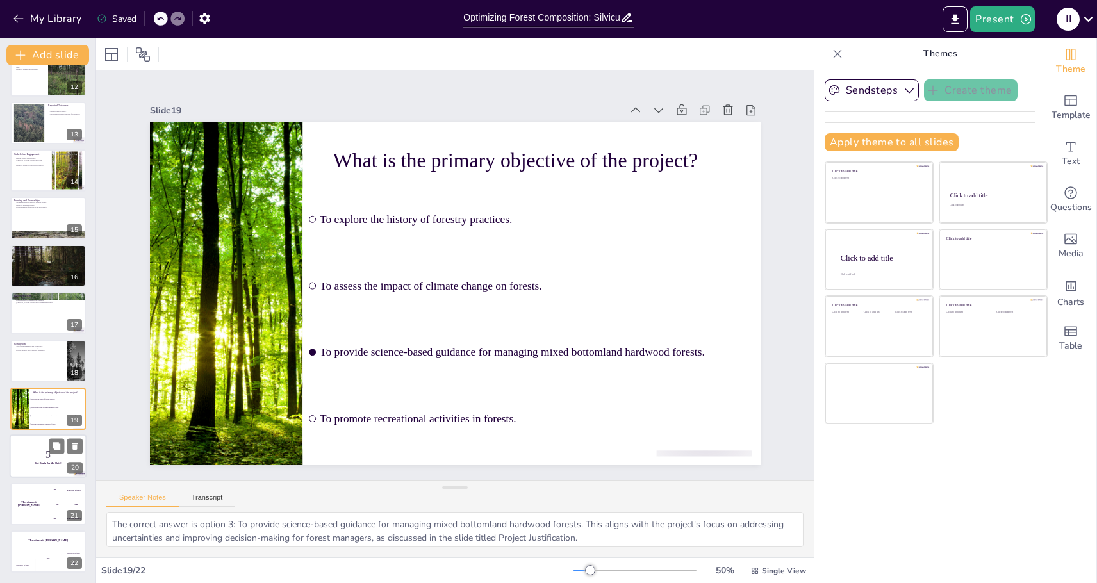
checkbox input "true"
click at [35, 449] on p "5" at bounding box center [47, 455] width 69 height 14
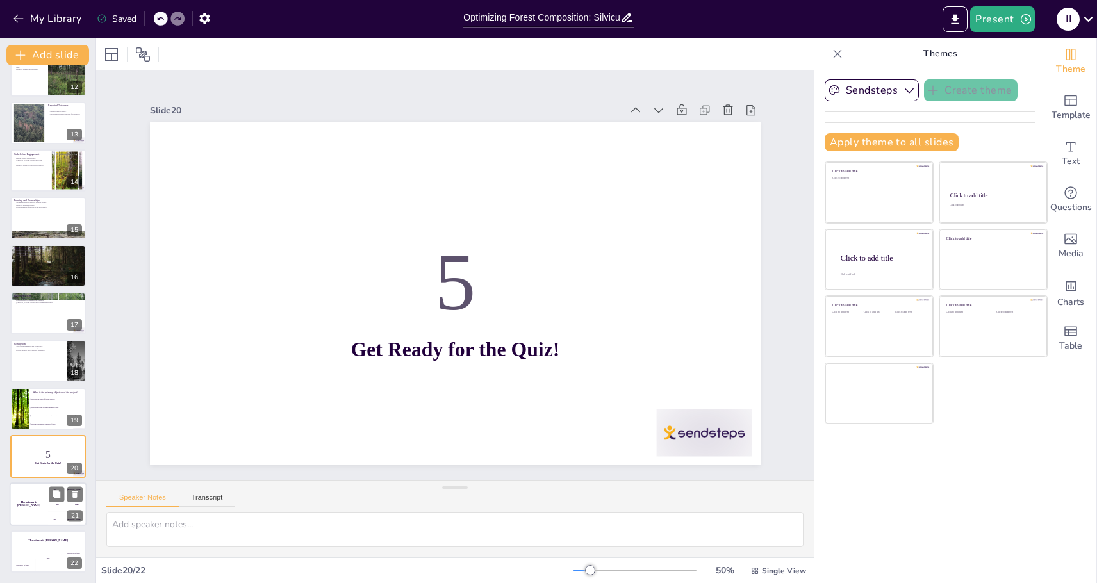
click at [44, 496] on div "The winner is [PERSON_NAME]" at bounding box center [29, 505] width 38 height 44
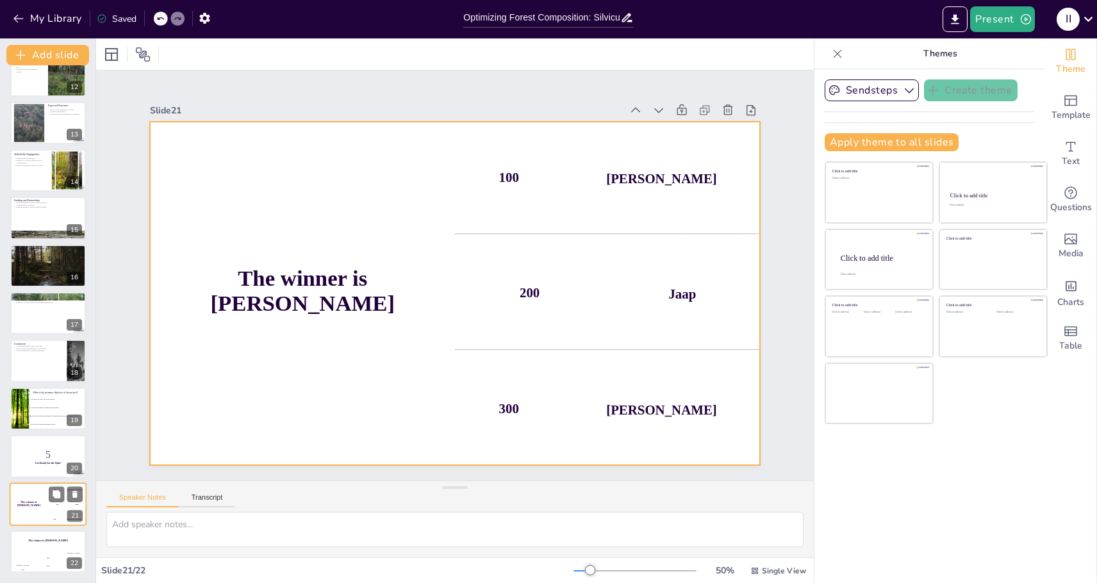
click at [38, 512] on div "The winner is [PERSON_NAME]" at bounding box center [29, 505] width 38 height 44
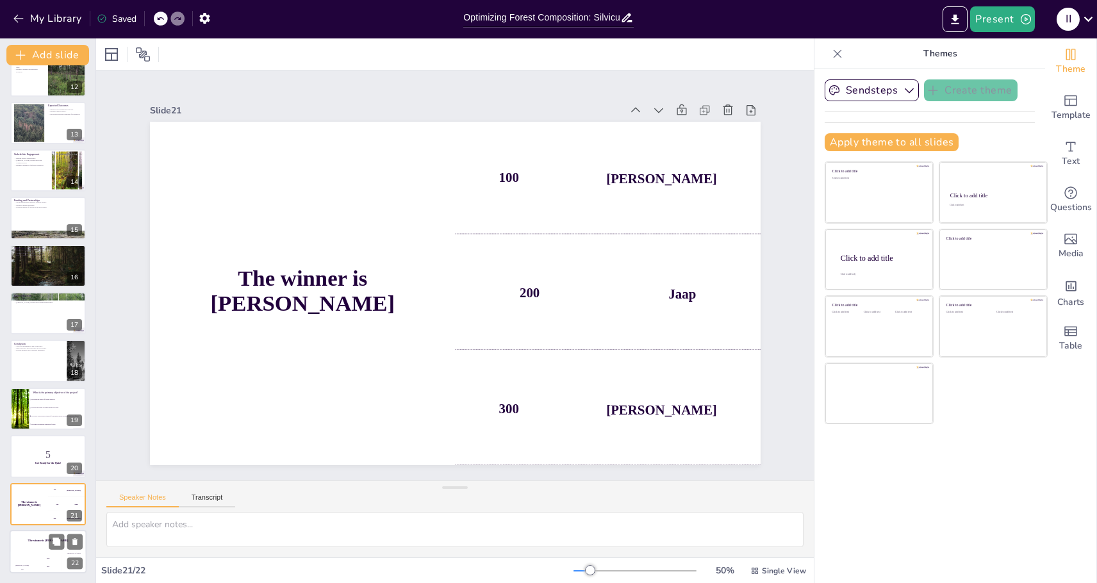
click at [40, 540] on h4 "The winner is [PERSON_NAME]" at bounding box center [48, 540] width 77 height 3
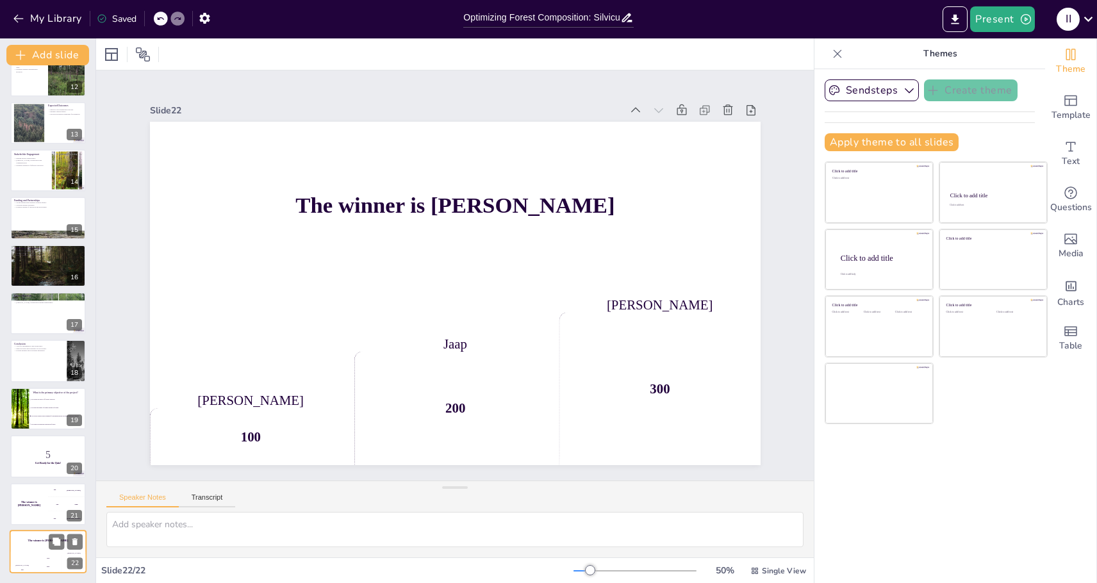
checkbox input "true"
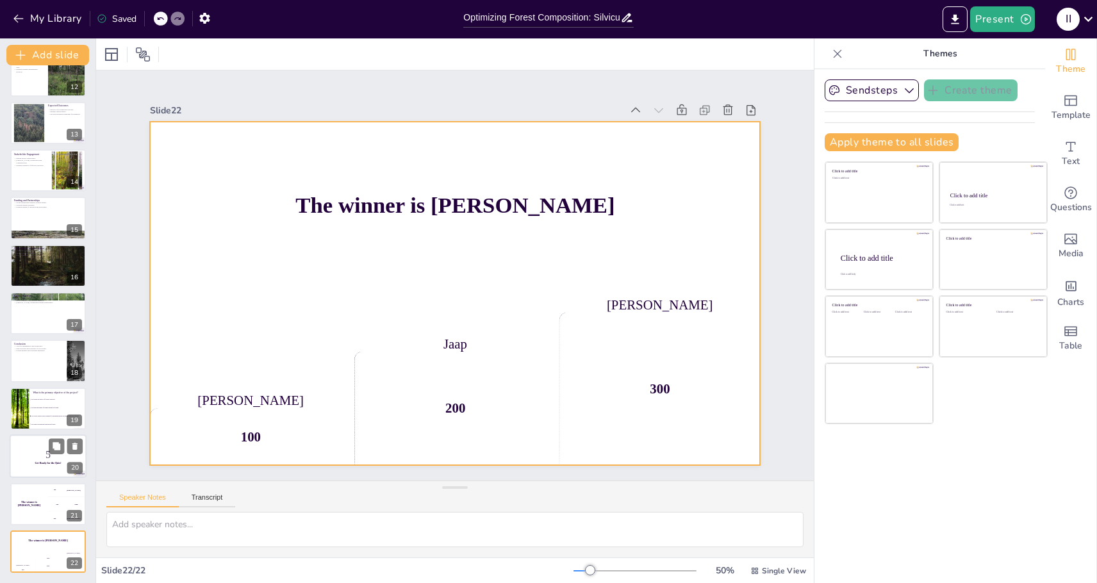
checkbox input "true"
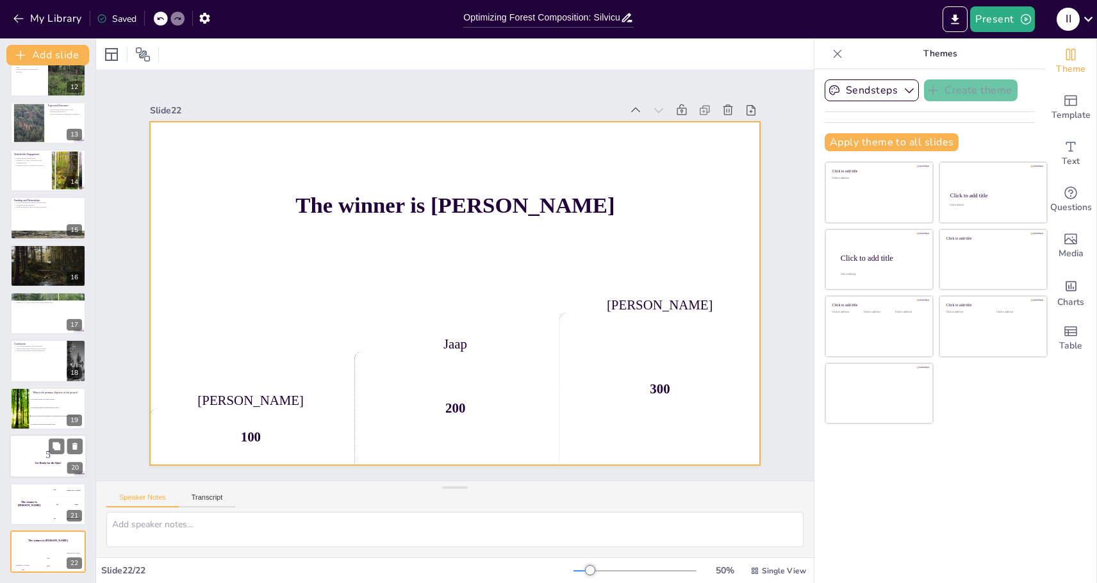
checkbox input "true"
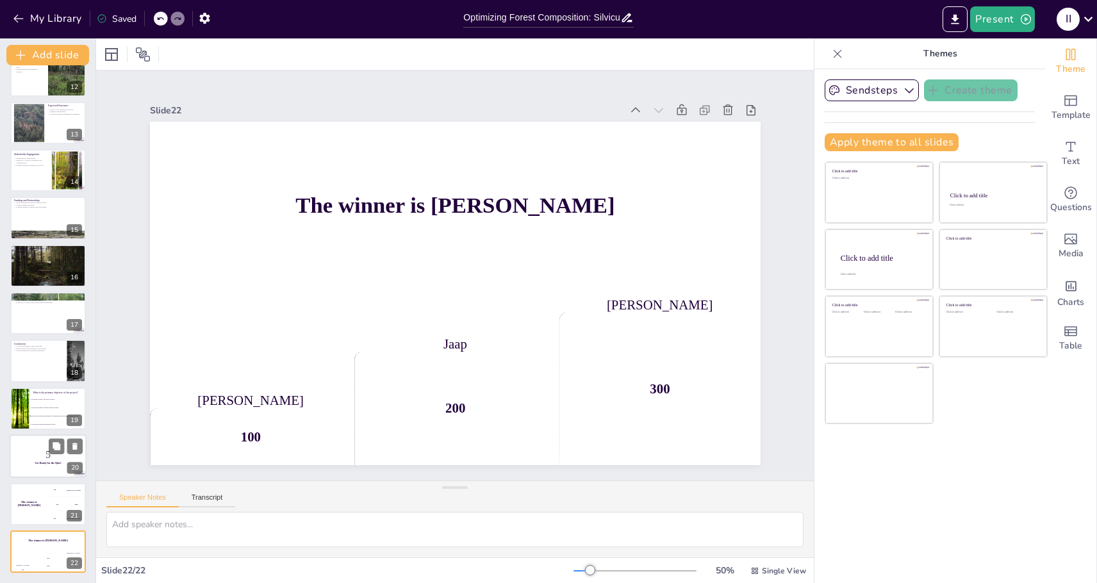
click at [32, 462] on p "Get Ready for the Quiz!" at bounding box center [47, 464] width 69 height 4
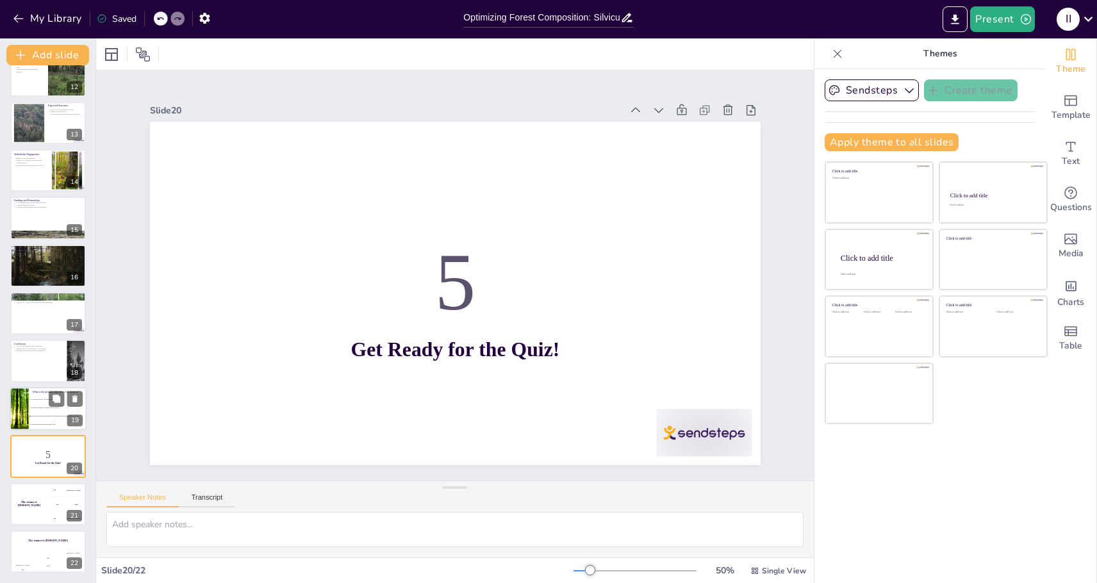
click at [37, 416] on span "To provide science-based guidance for managing mixed bottomland hardwood forest…" at bounding box center [58, 416] width 55 height 2
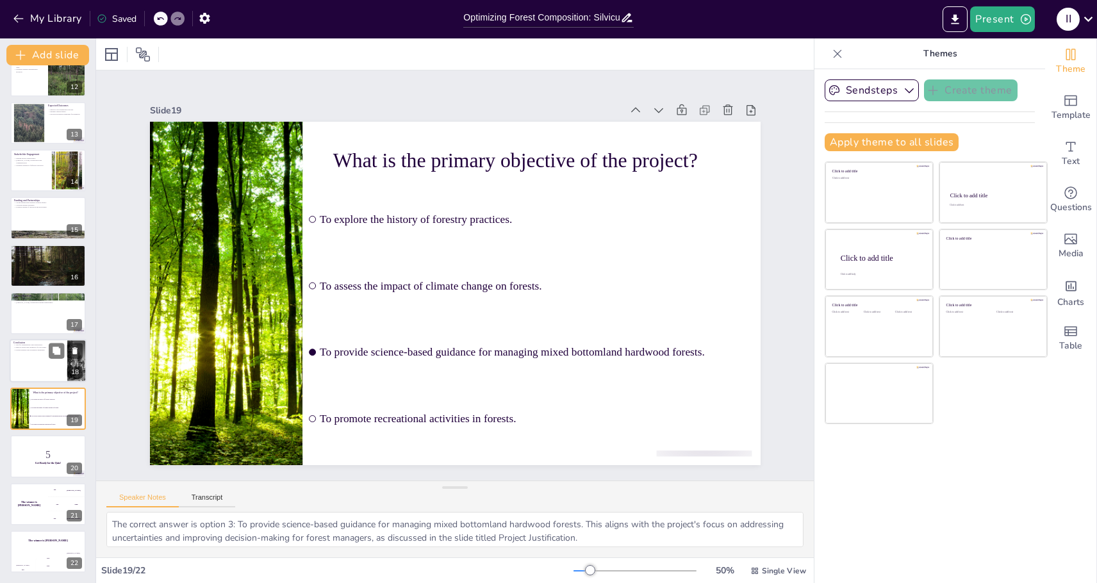
click at [35, 376] on div at bounding box center [48, 362] width 77 height 44
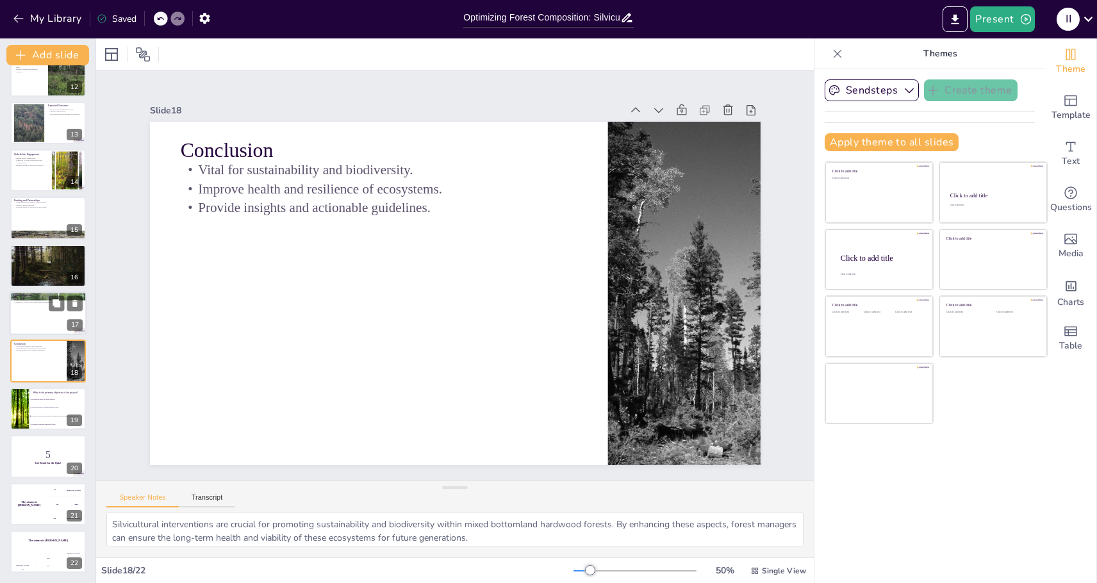
click at [31, 311] on div at bounding box center [48, 314] width 77 height 44
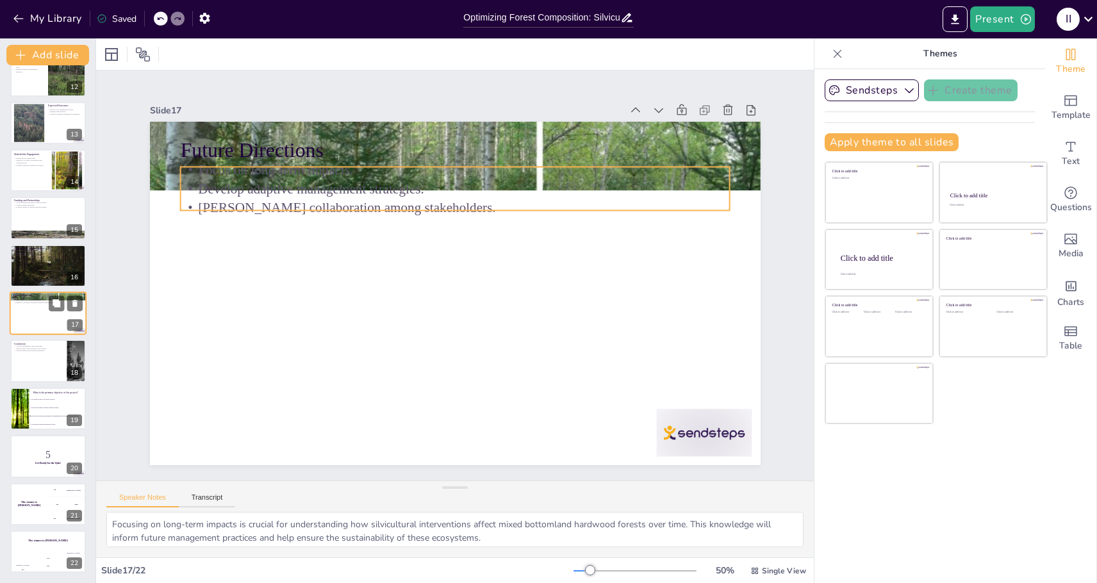
scroll to position [535, 0]
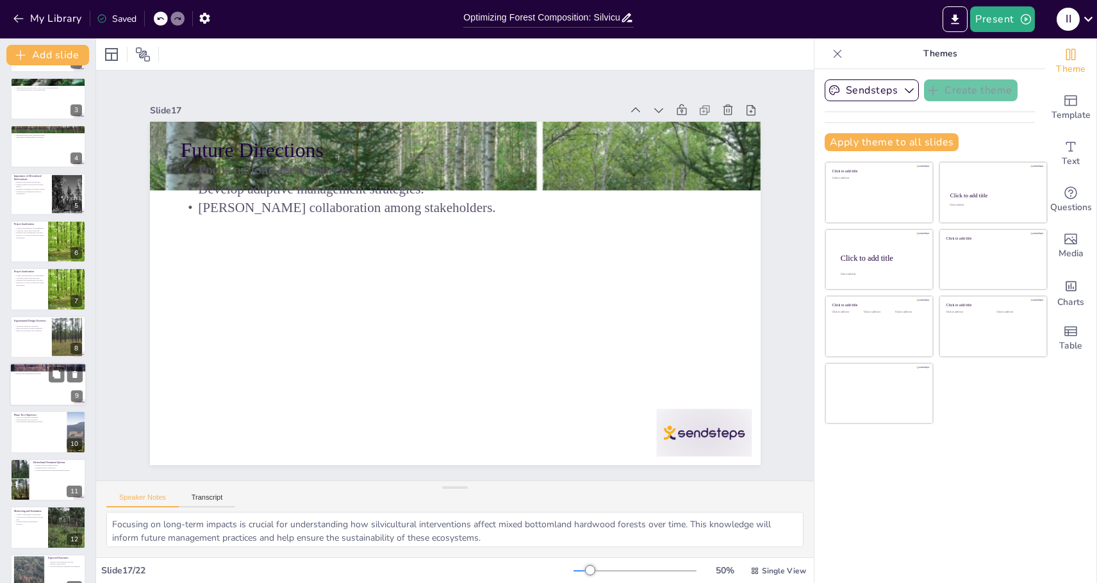
click at [42, 399] on div at bounding box center [48, 385] width 77 height 44
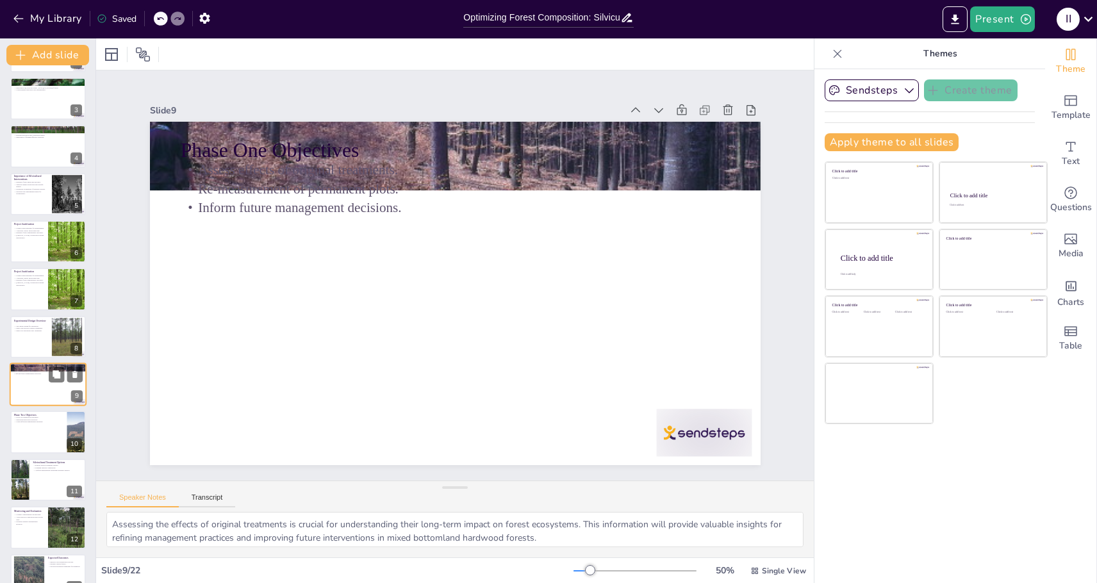
scroll to position [154, 0]
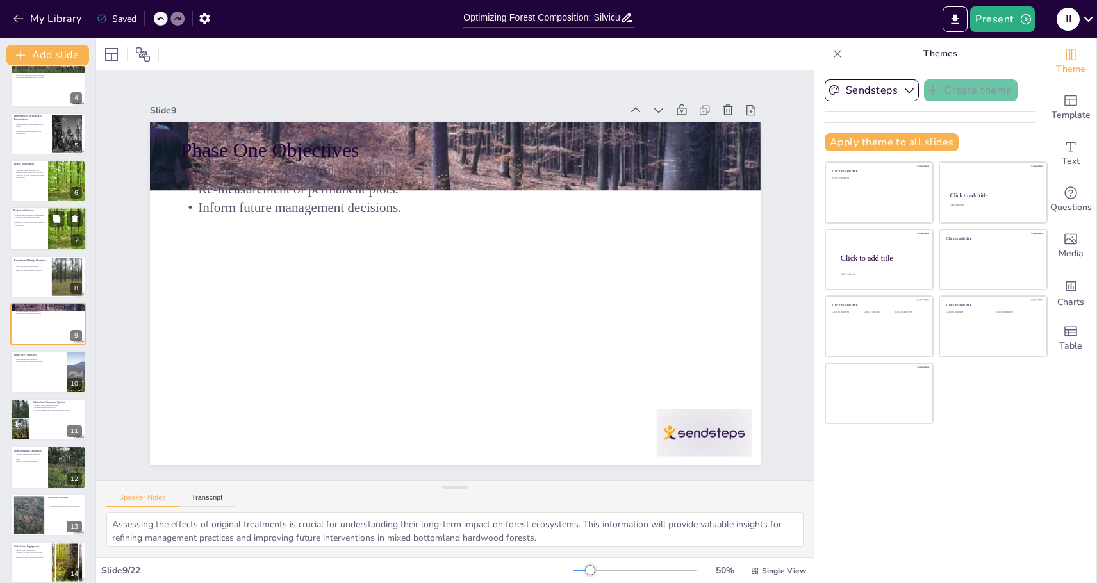
click at [49, 234] on div at bounding box center [67, 230] width 58 height 44
